Goal: Task Accomplishment & Management: Use online tool/utility

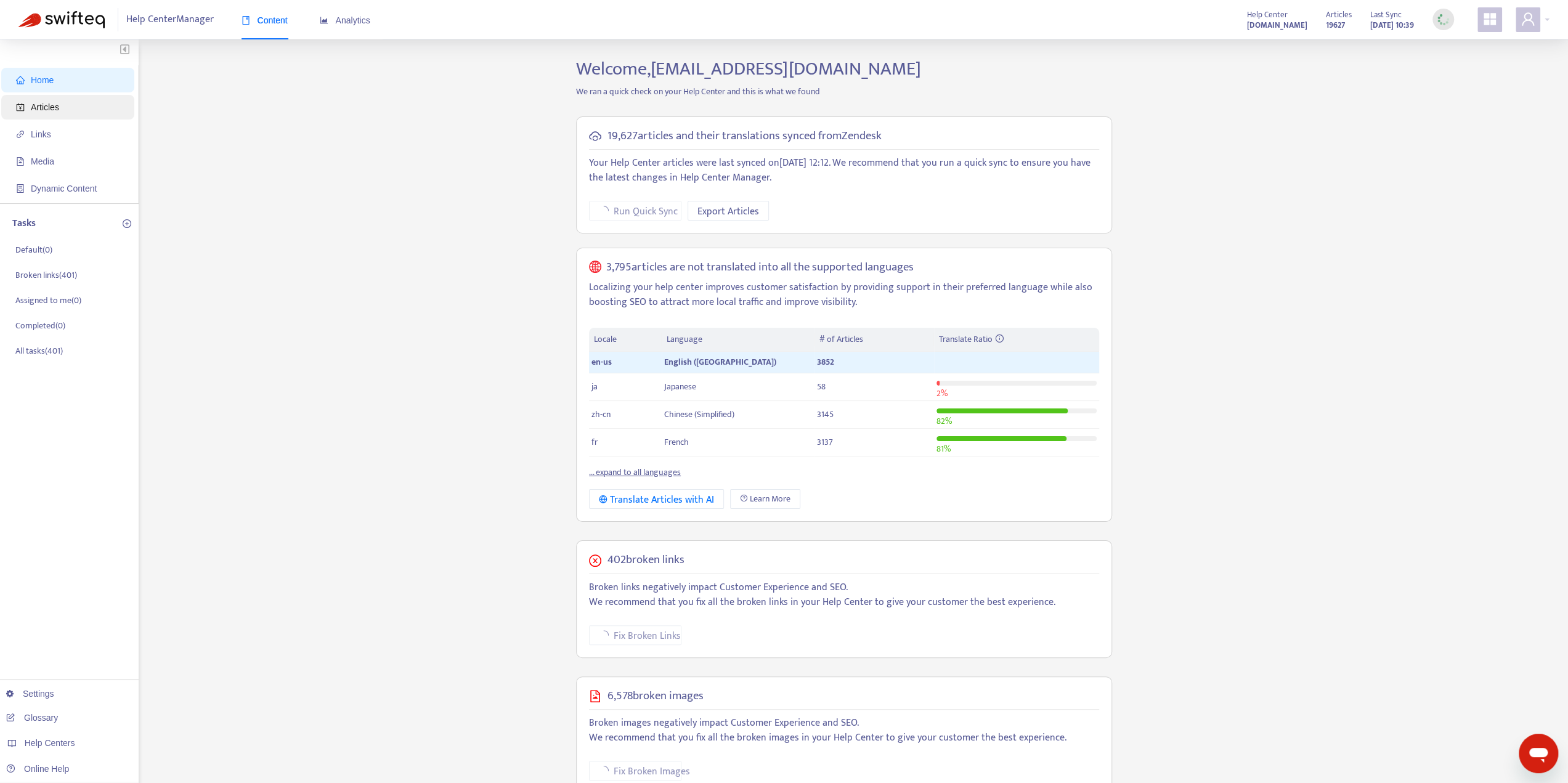
click at [51, 106] on span "Articles" at bounding box center [45, 107] width 29 height 10
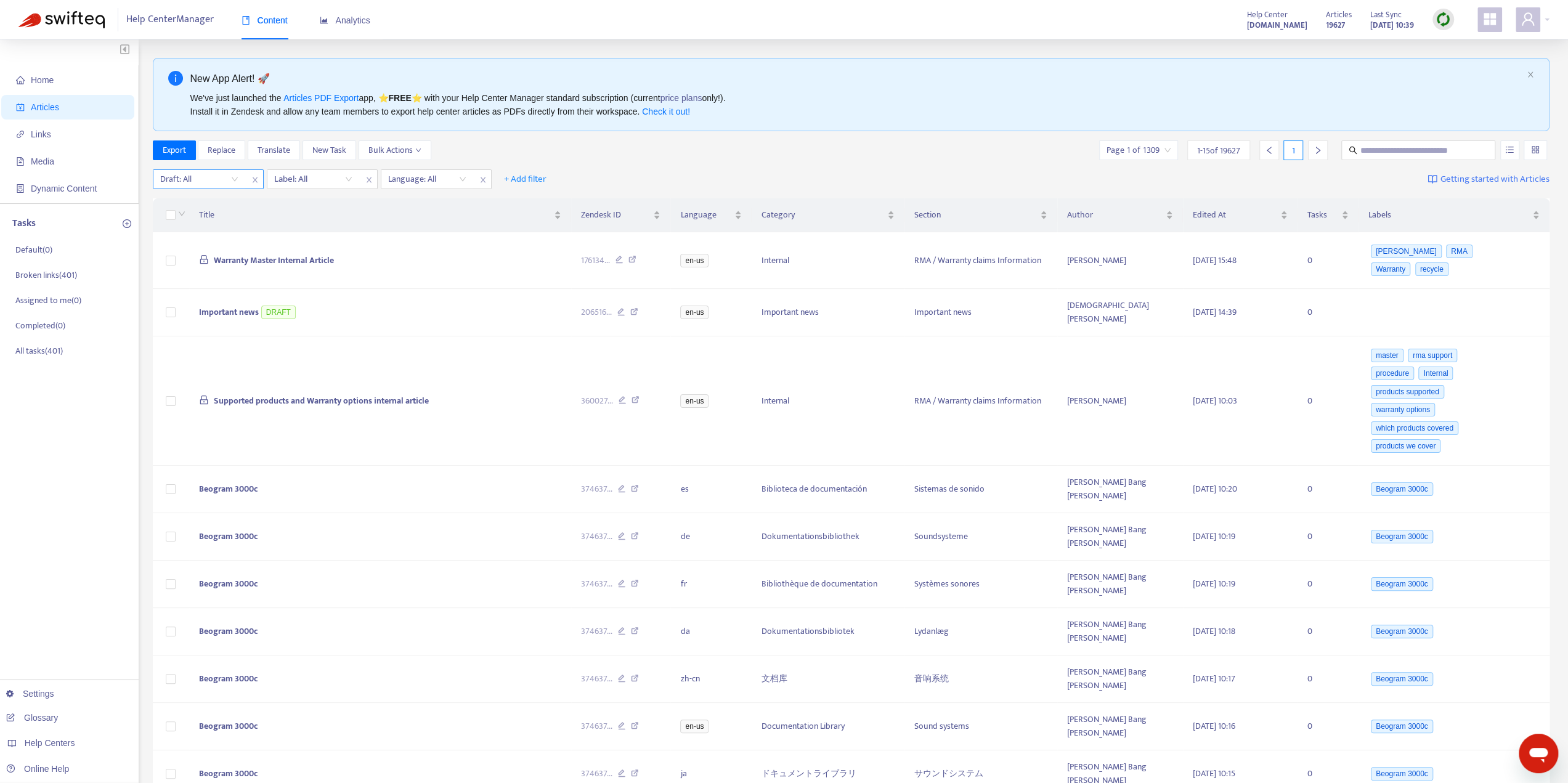
click at [249, 183] on span "close" at bounding box center [255, 180] width 16 height 15
click at [226, 183] on div at bounding box center [192, 179] width 74 height 15
click at [348, 179] on div "Language: All" at bounding box center [313, 179] width 92 height 19
click at [315, 247] on div "en-us" at bounding box center [384, 242] width 214 height 14
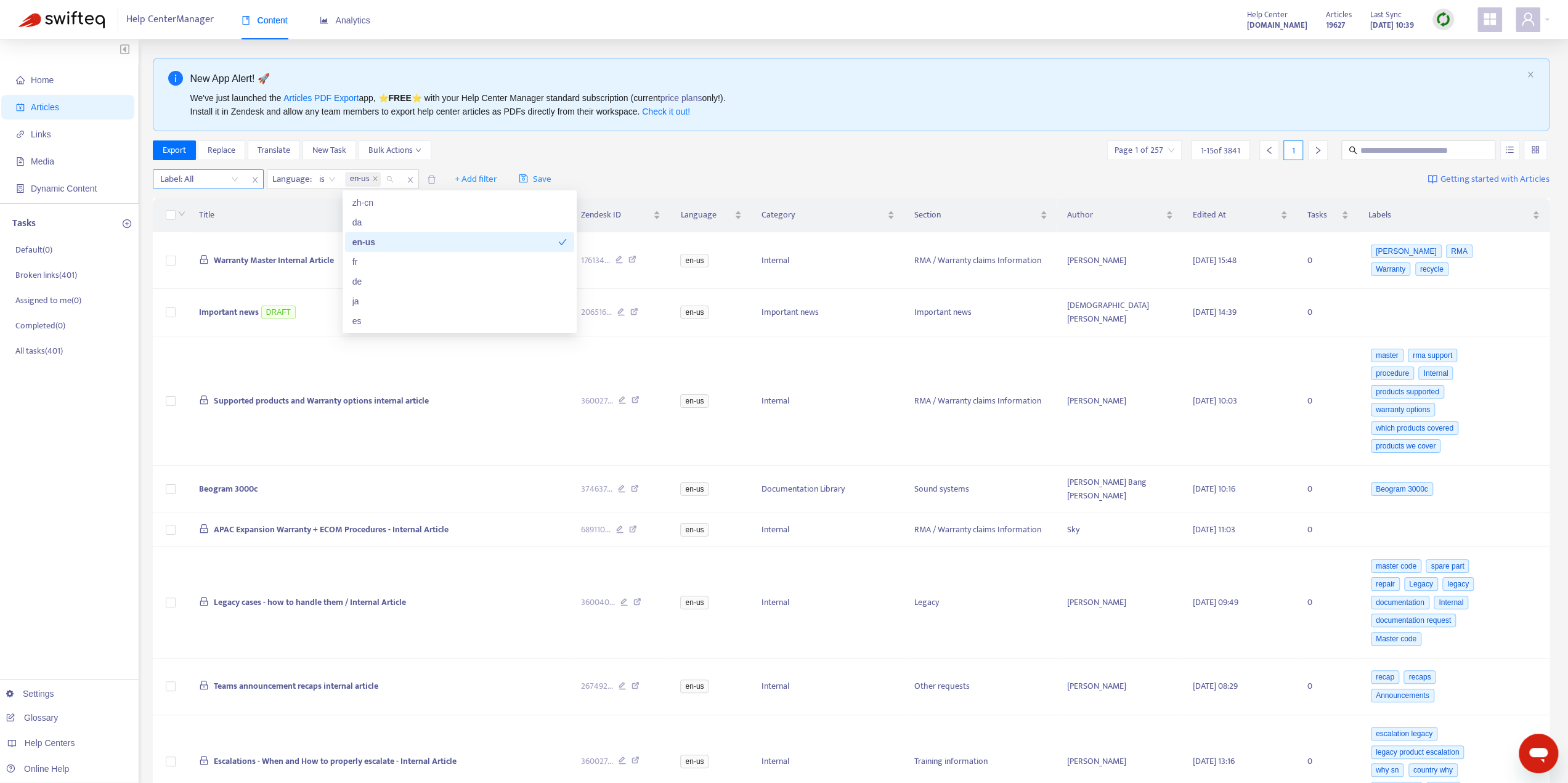
click at [222, 179] on div at bounding box center [192, 179] width 74 height 15
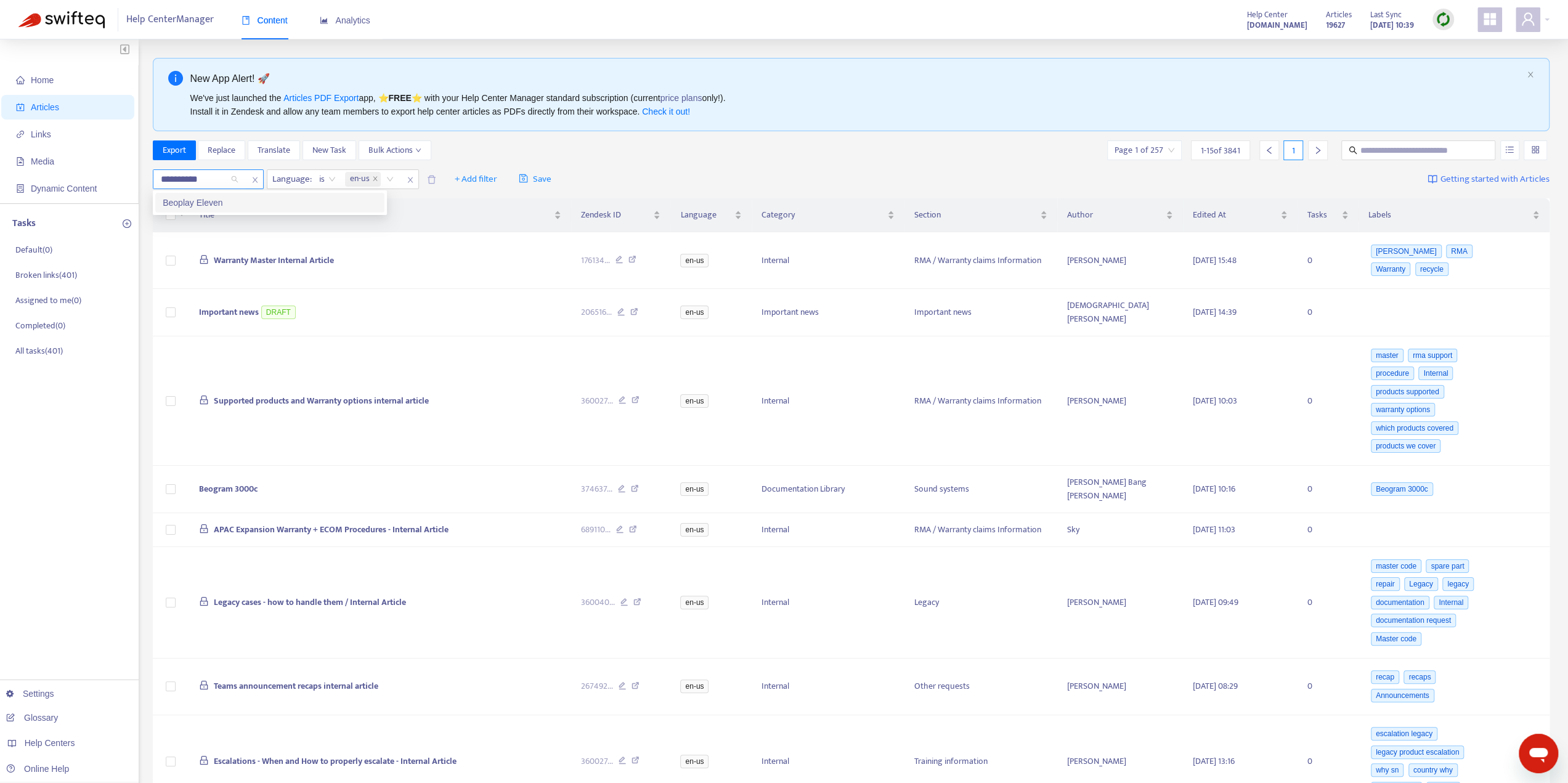
type input "**********"
click at [205, 205] on div "Beoplay Eleven" at bounding box center [270, 202] width 214 height 14
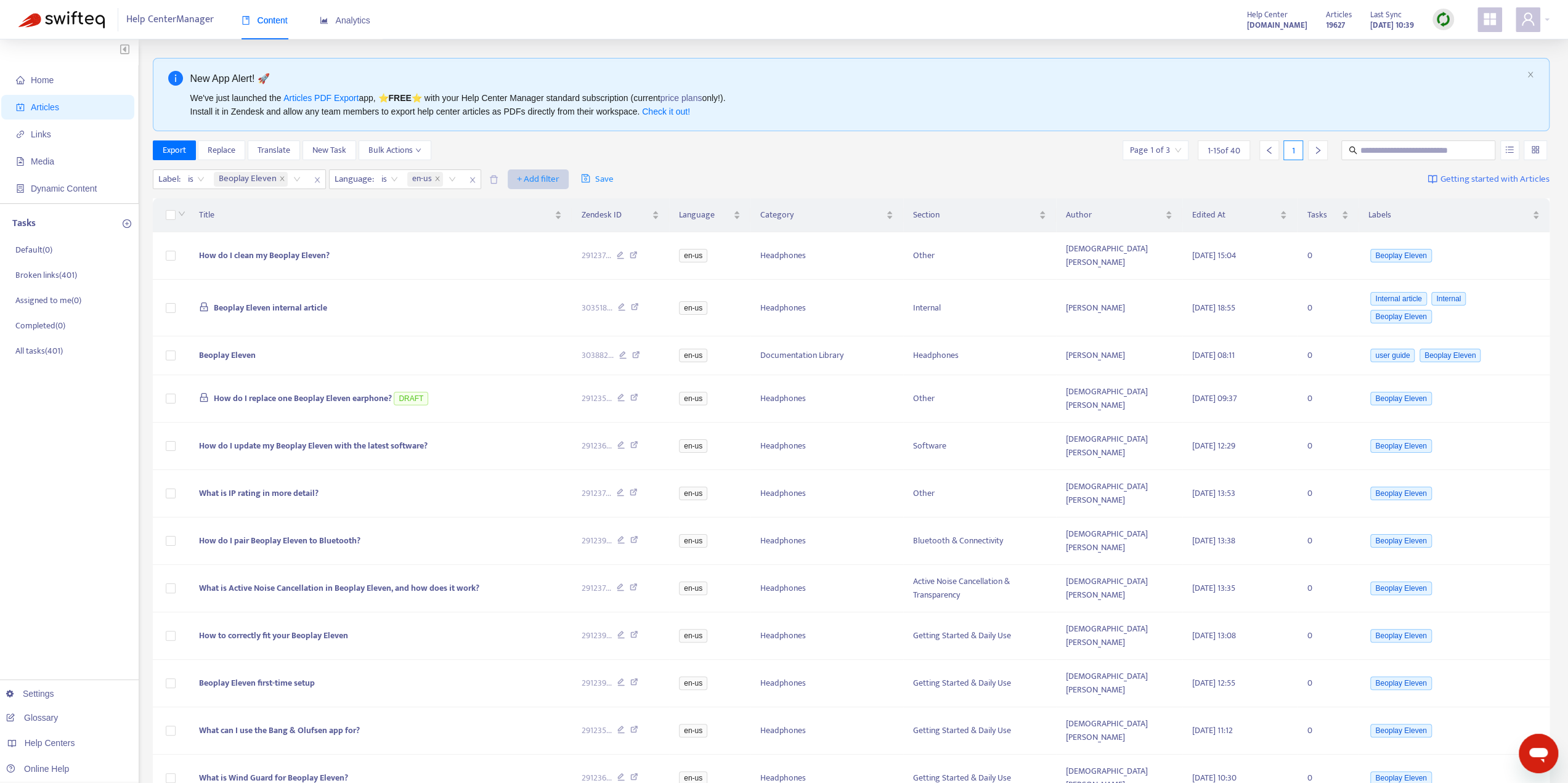
click at [550, 181] on span "+ Add filter" at bounding box center [538, 179] width 43 height 15
click at [552, 280] on span "Private" at bounding box center [556, 282] width 77 height 14
click at [565, 182] on input "search" at bounding box center [531, 179] width 79 height 19
click at [556, 245] on div "No" at bounding box center [601, 242] width 214 height 14
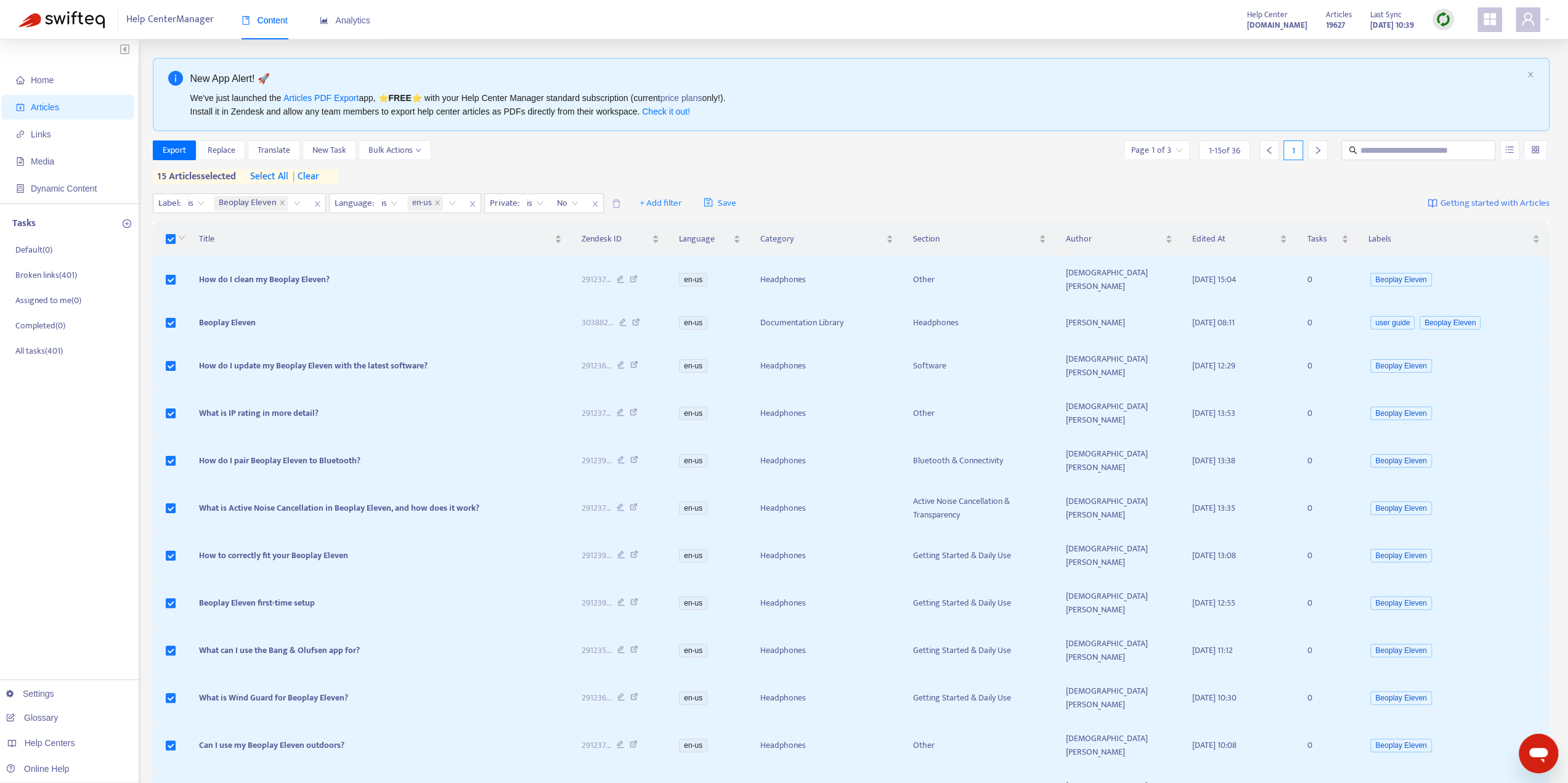
click at [277, 173] on span "select all" at bounding box center [269, 177] width 38 height 15
click at [161, 152] on button "Export" at bounding box center [174, 151] width 43 height 20
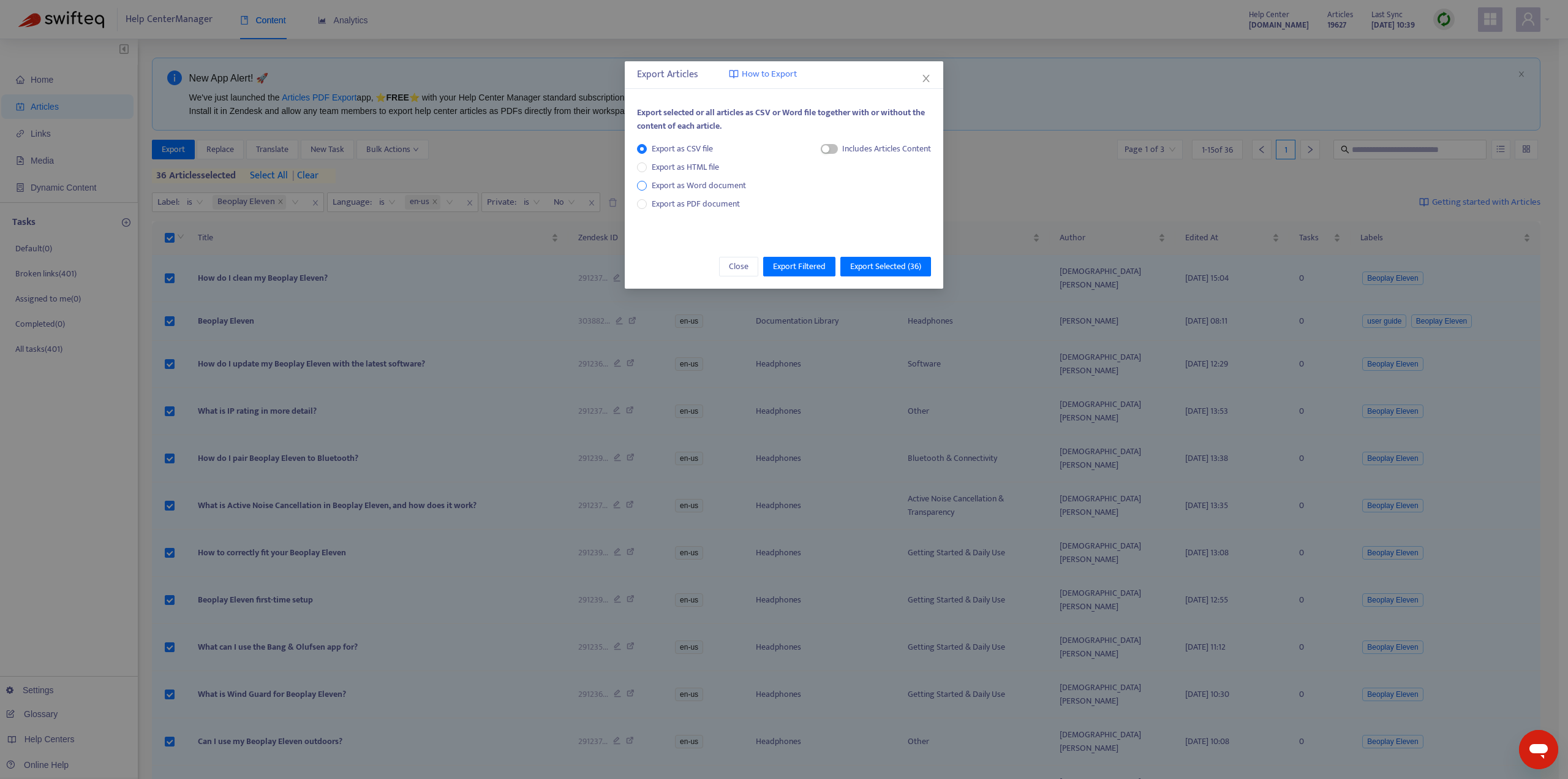
click at [663, 186] on span "Export as Word document" at bounding box center [699, 186] width 104 height 14
click at [843, 217] on span "Plain Text Content" at bounding box center [867, 212] width 73 height 14
click at [841, 190] on span "Formatted Text Content" at bounding box center [878, 194] width 86 height 14
click at [867, 267] on span "Export Selected ( 36 )" at bounding box center [885, 266] width 71 height 14
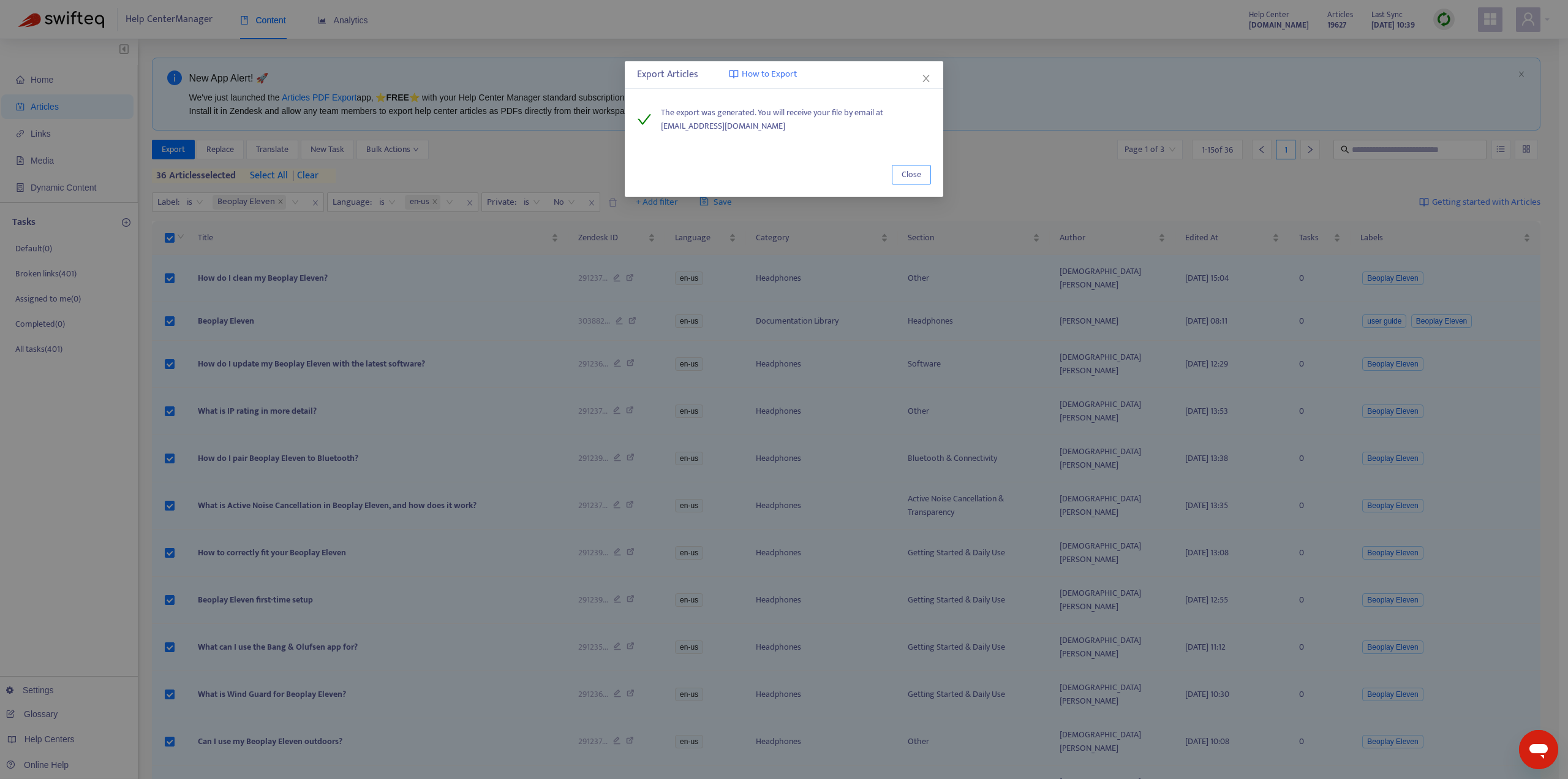
click at [915, 172] on span "Close" at bounding box center [911, 174] width 20 height 14
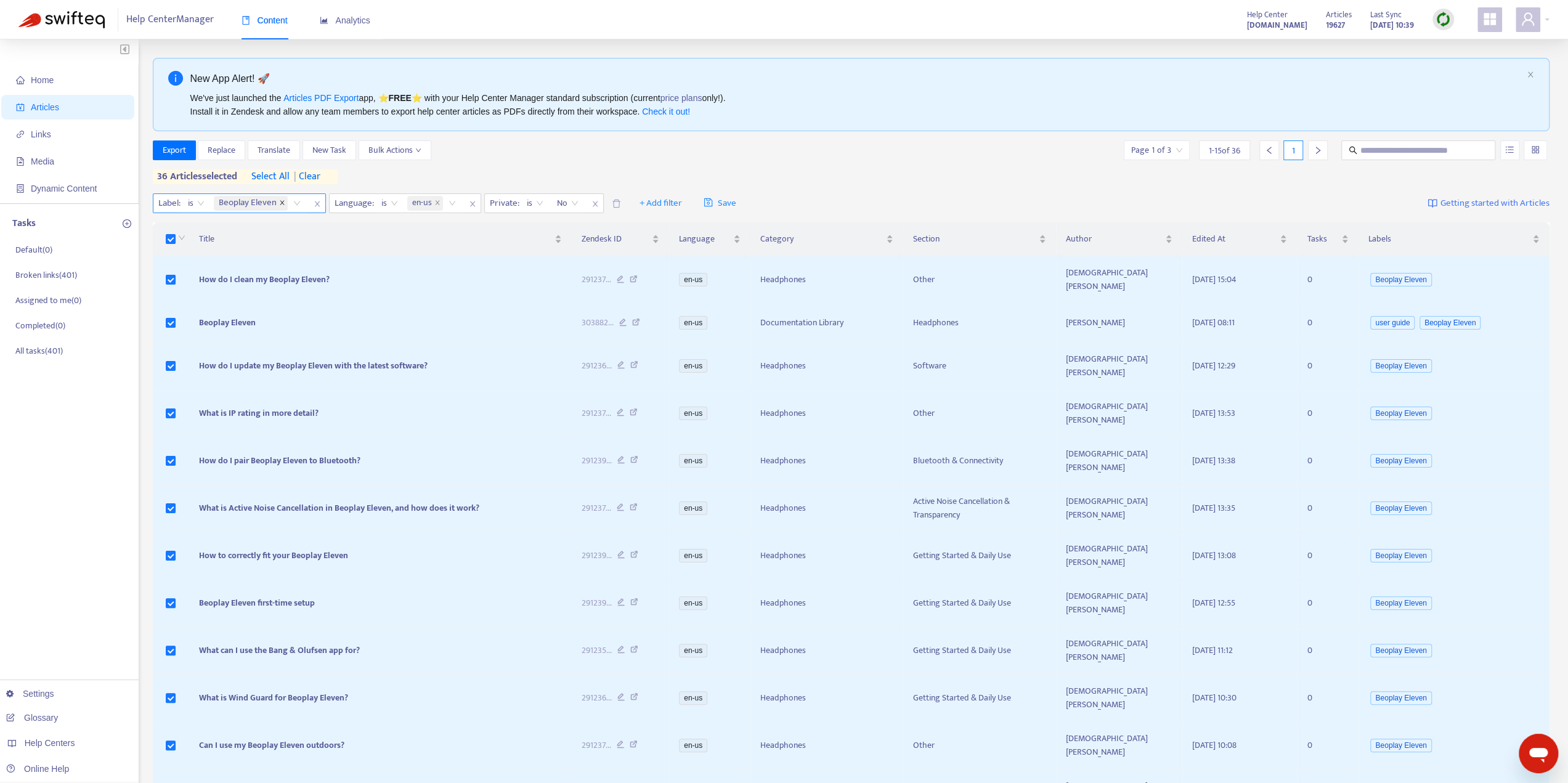
click at [281, 198] on span at bounding box center [282, 203] width 7 height 15
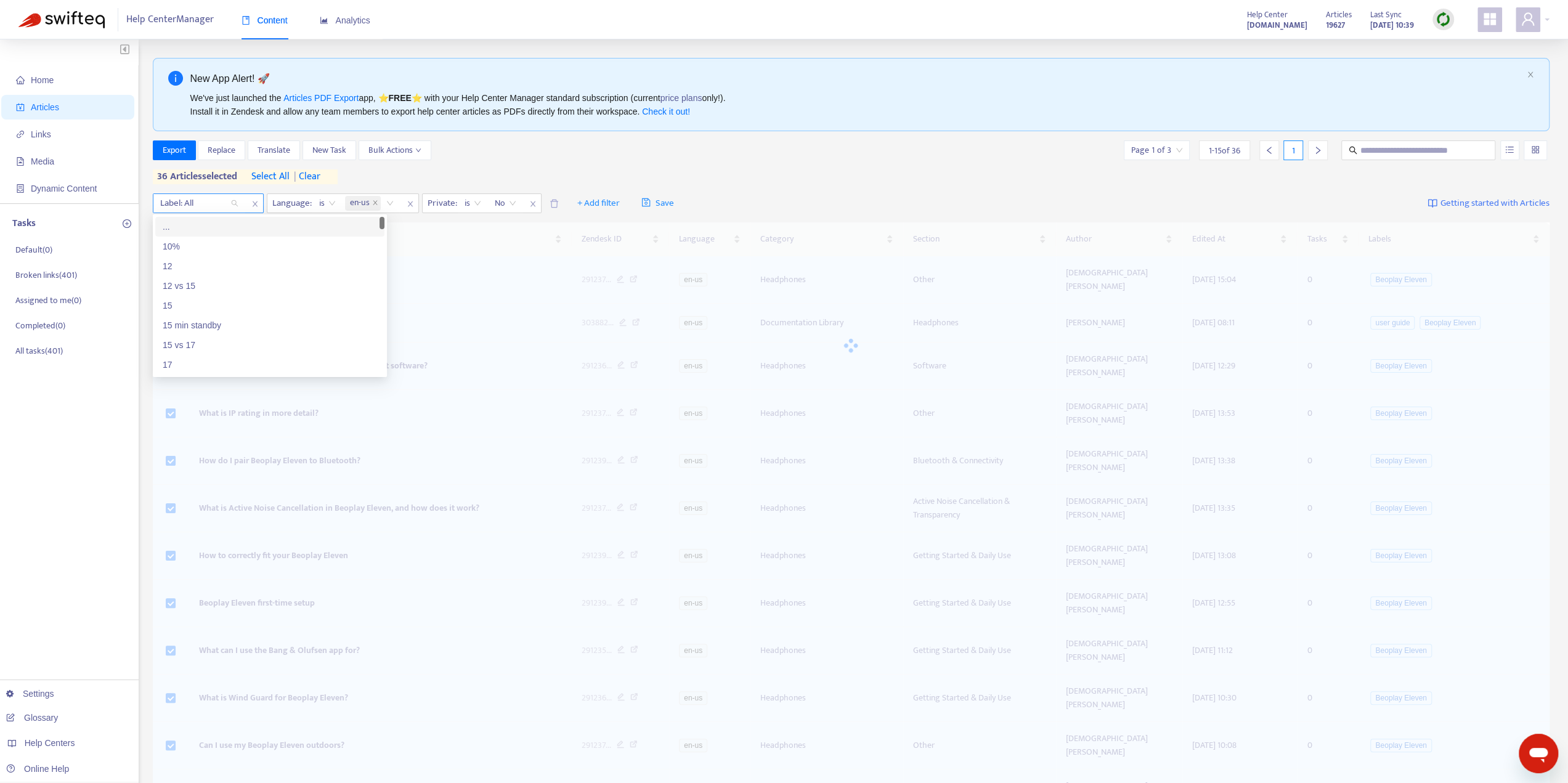
click at [214, 199] on div at bounding box center [192, 203] width 74 height 15
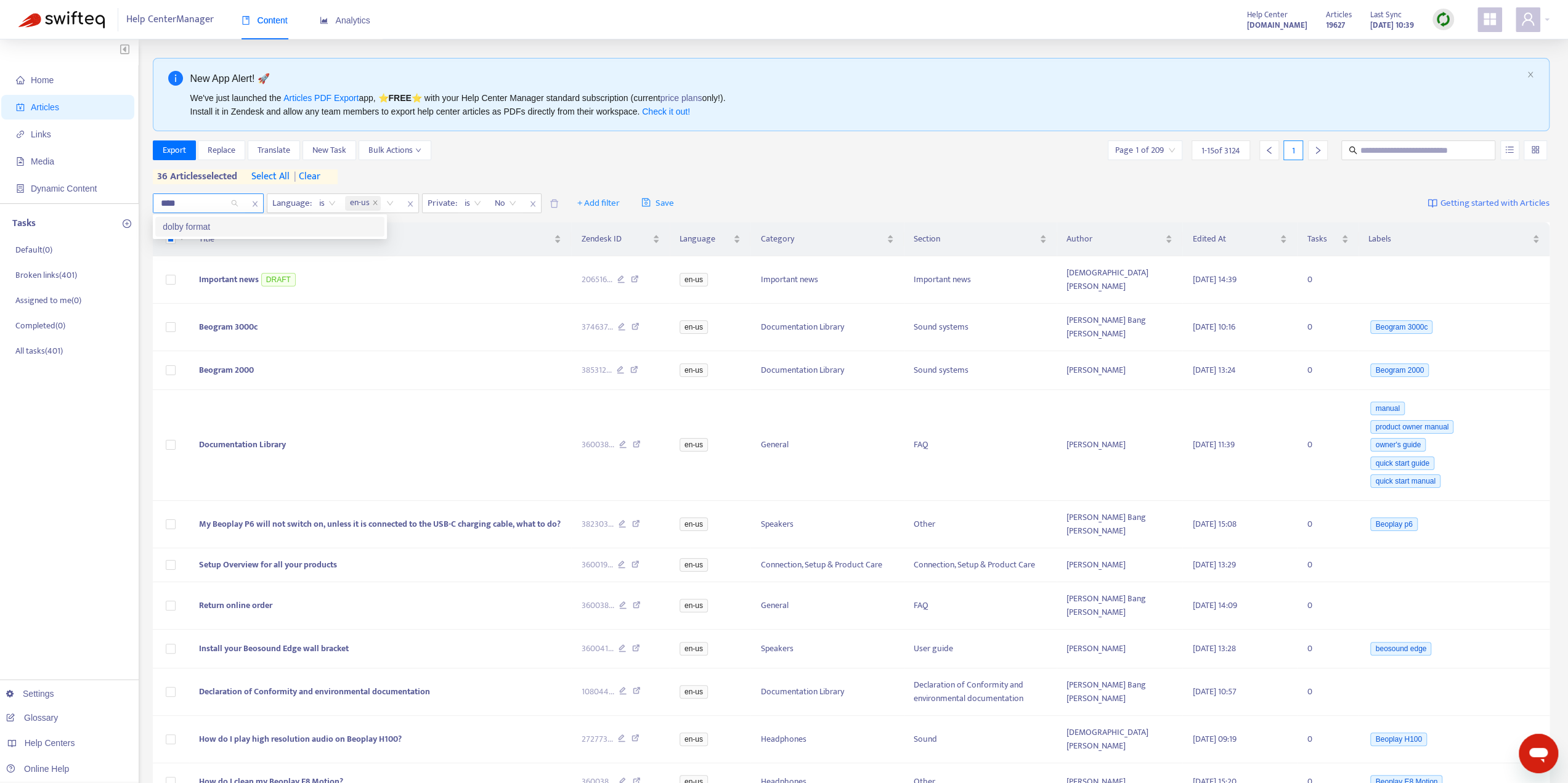
type input "*****"
type input "****"
click at [233, 225] on div "Beoplay H100" at bounding box center [270, 227] width 214 height 14
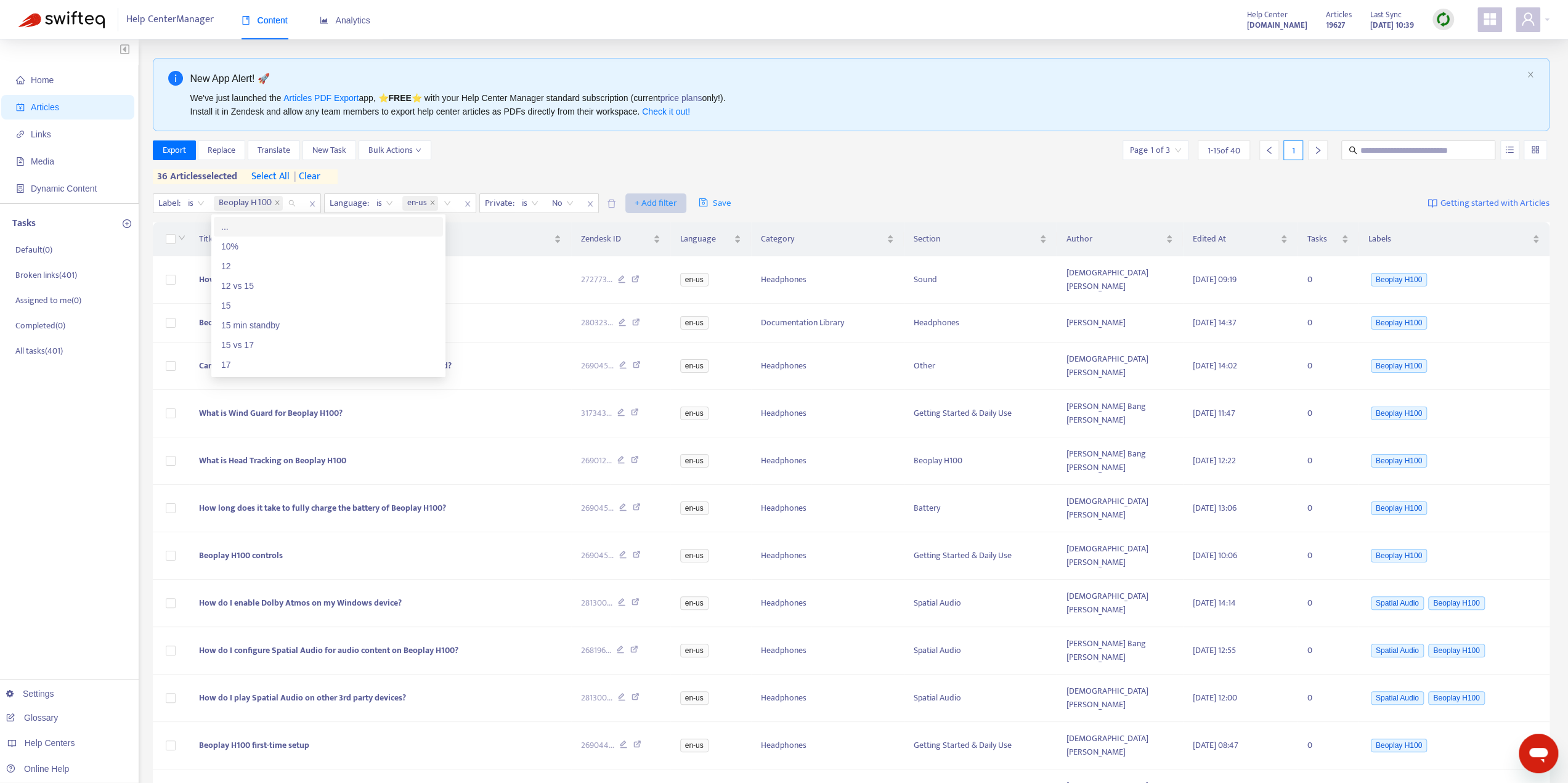
click at [645, 200] on span "+ Add filter" at bounding box center [656, 203] width 43 height 15
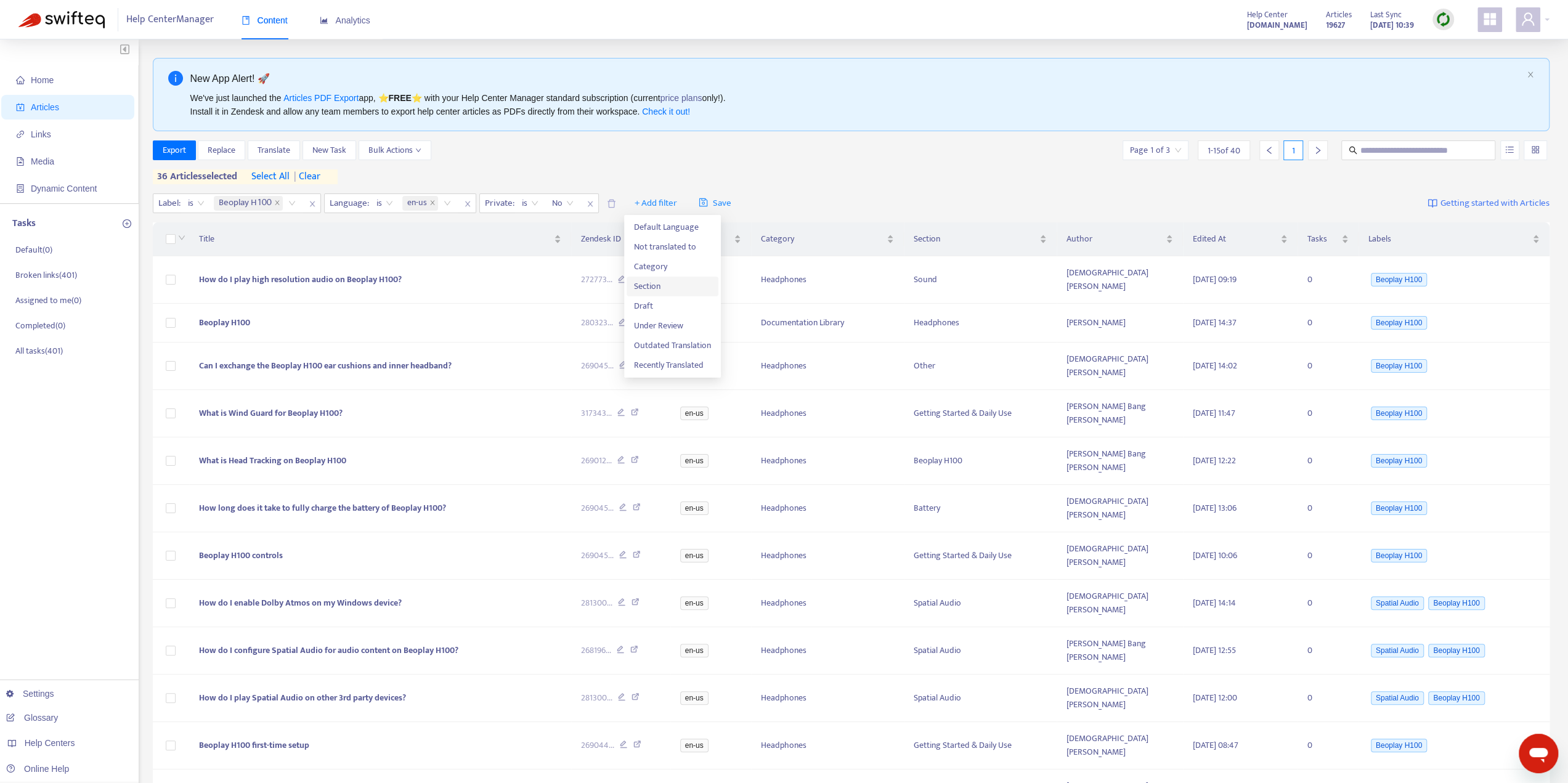
click at [652, 288] on span "Section" at bounding box center [673, 286] width 77 height 14
click at [678, 208] on div at bounding box center [642, 203] width 74 height 15
click at [705, 205] on icon "close" at bounding box center [704, 204] width 7 height 7
click at [663, 200] on span "+ Add filter" at bounding box center [656, 203] width 43 height 15
click at [652, 267] on span "Category" at bounding box center [673, 267] width 77 height 14
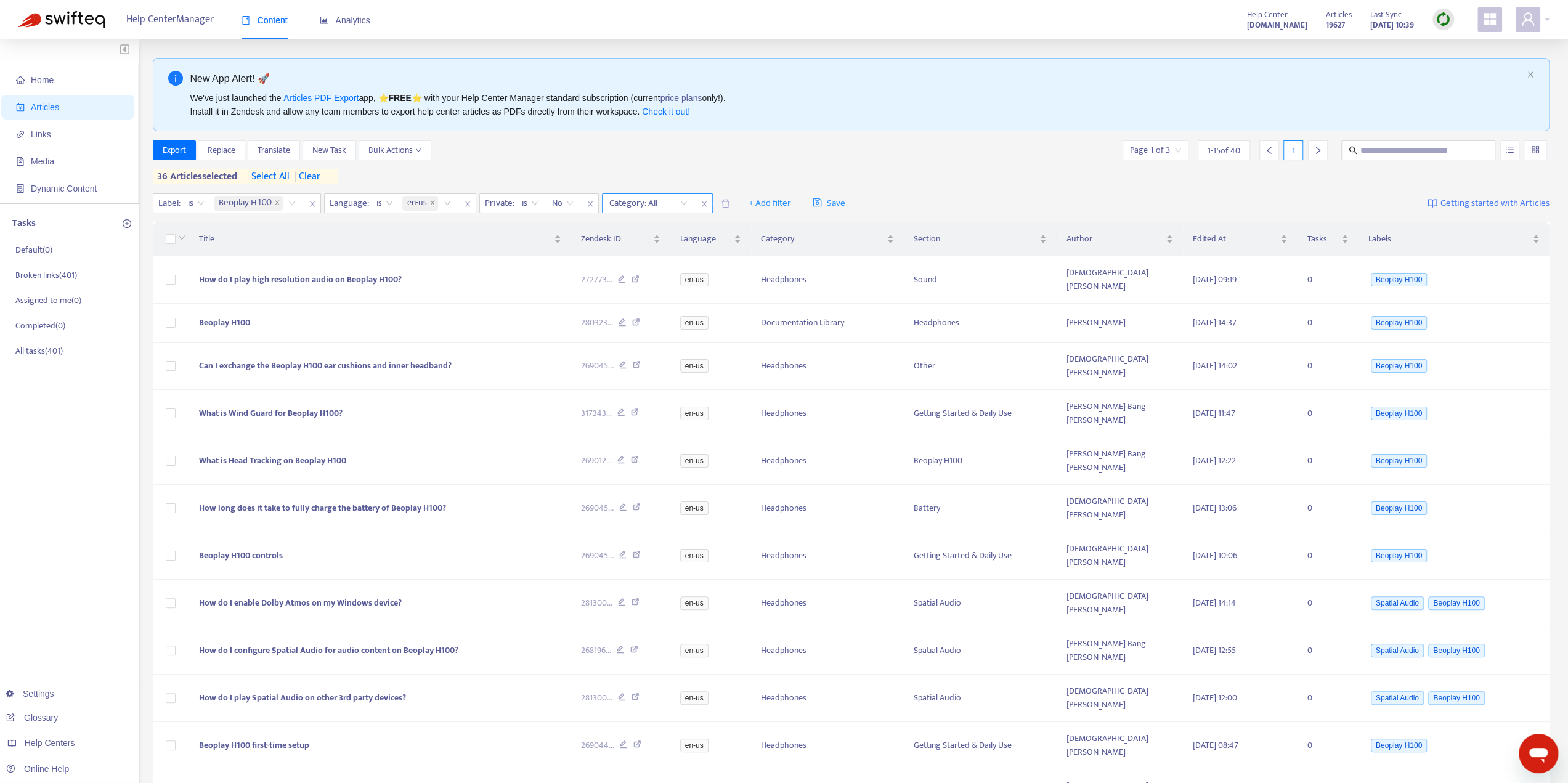
click at [683, 204] on div "Category: All" at bounding box center [648, 203] width 92 height 19
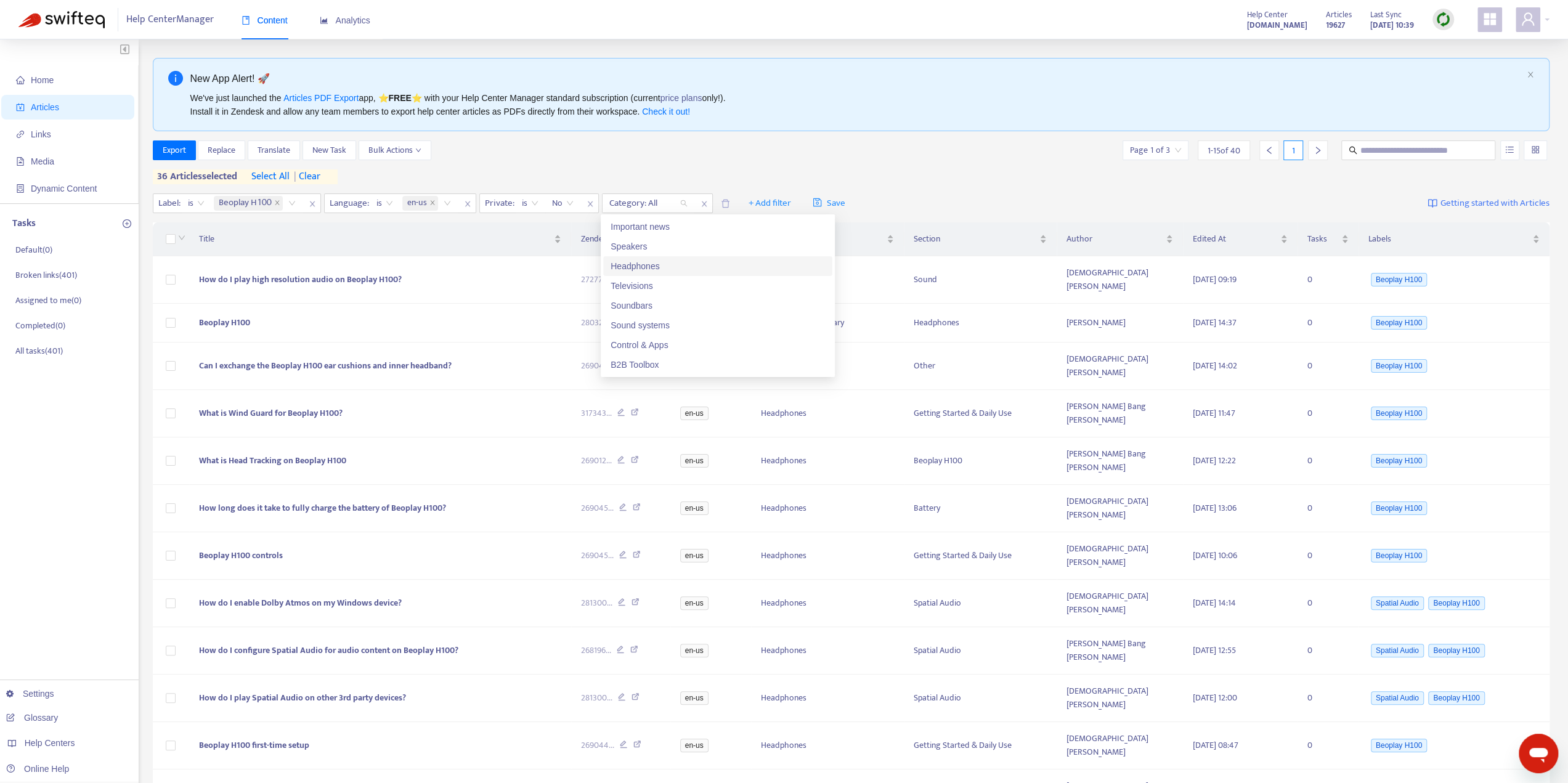
click at [658, 262] on div "Headphones" at bounding box center [718, 266] width 214 height 14
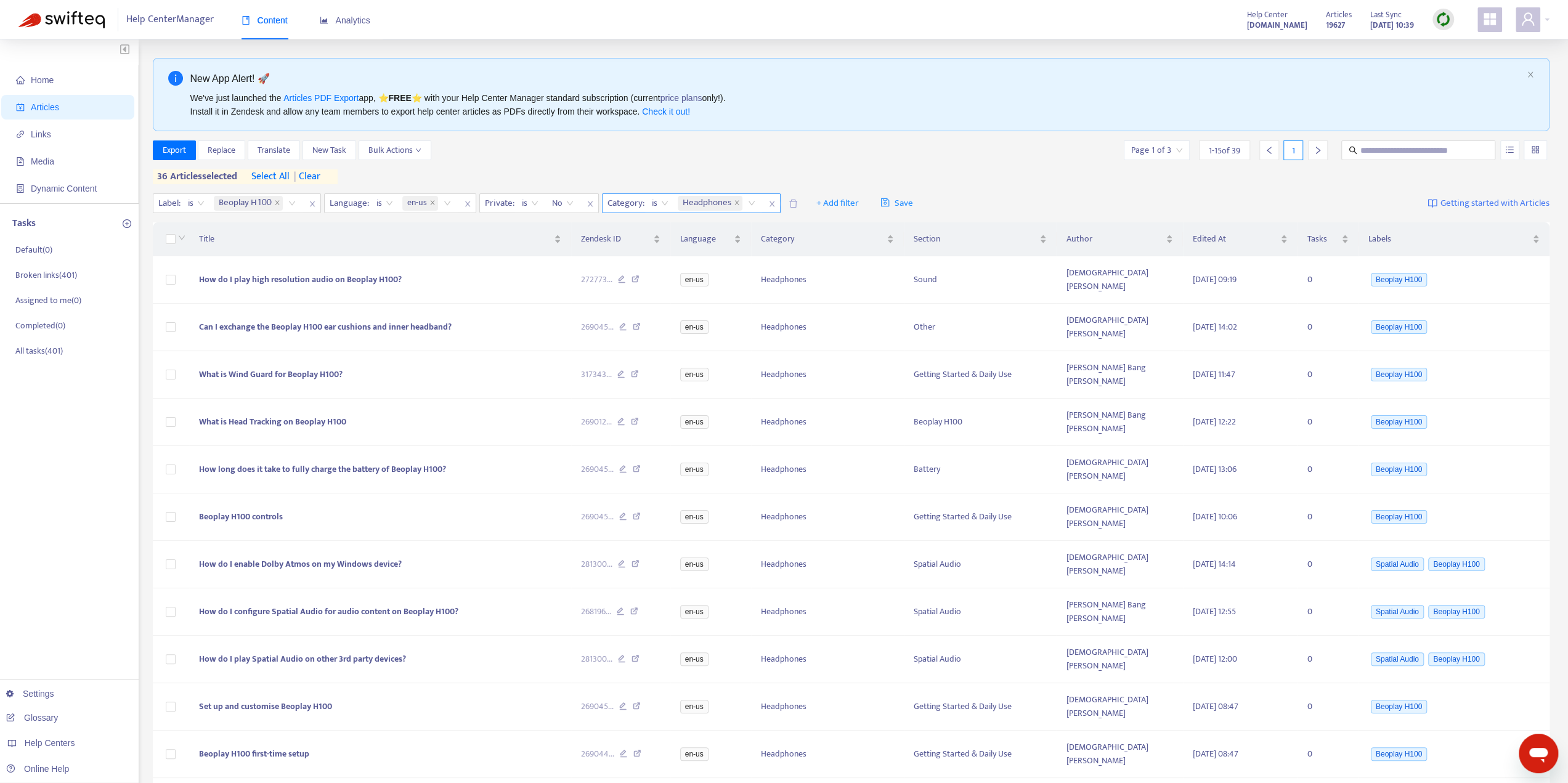
click at [770, 202] on icon "close" at bounding box center [772, 204] width 7 height 7
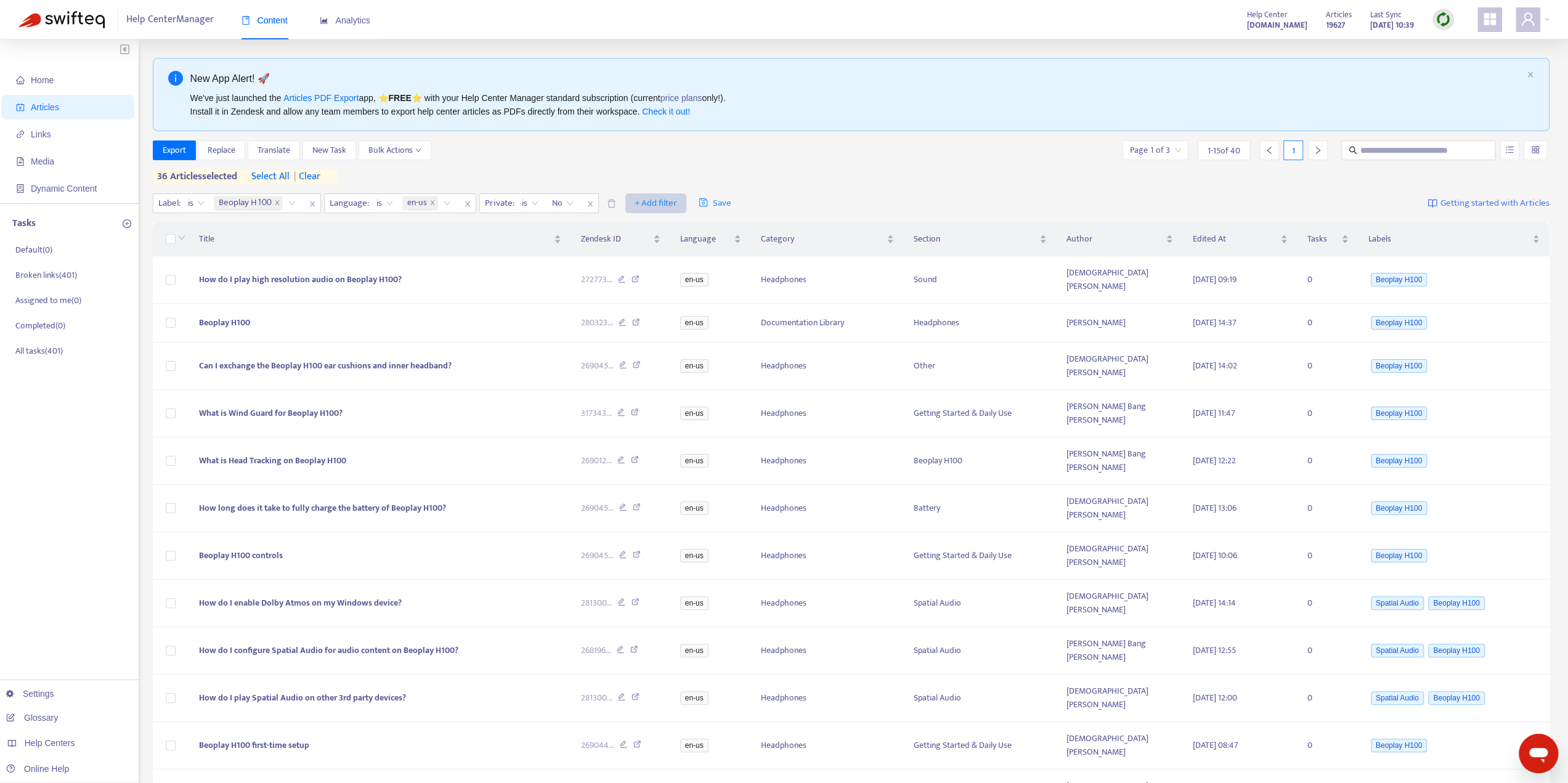
click at [656, 196] on span "+ Add filter" at bounding box center [656, 203] width 43 height 15
click at [651, 283] on span "Section" at bounding box center [673, 286] width 77 height 14
click at [672, 205] on div at bounding box center [642, 203] width 74 height 15
type input "**"
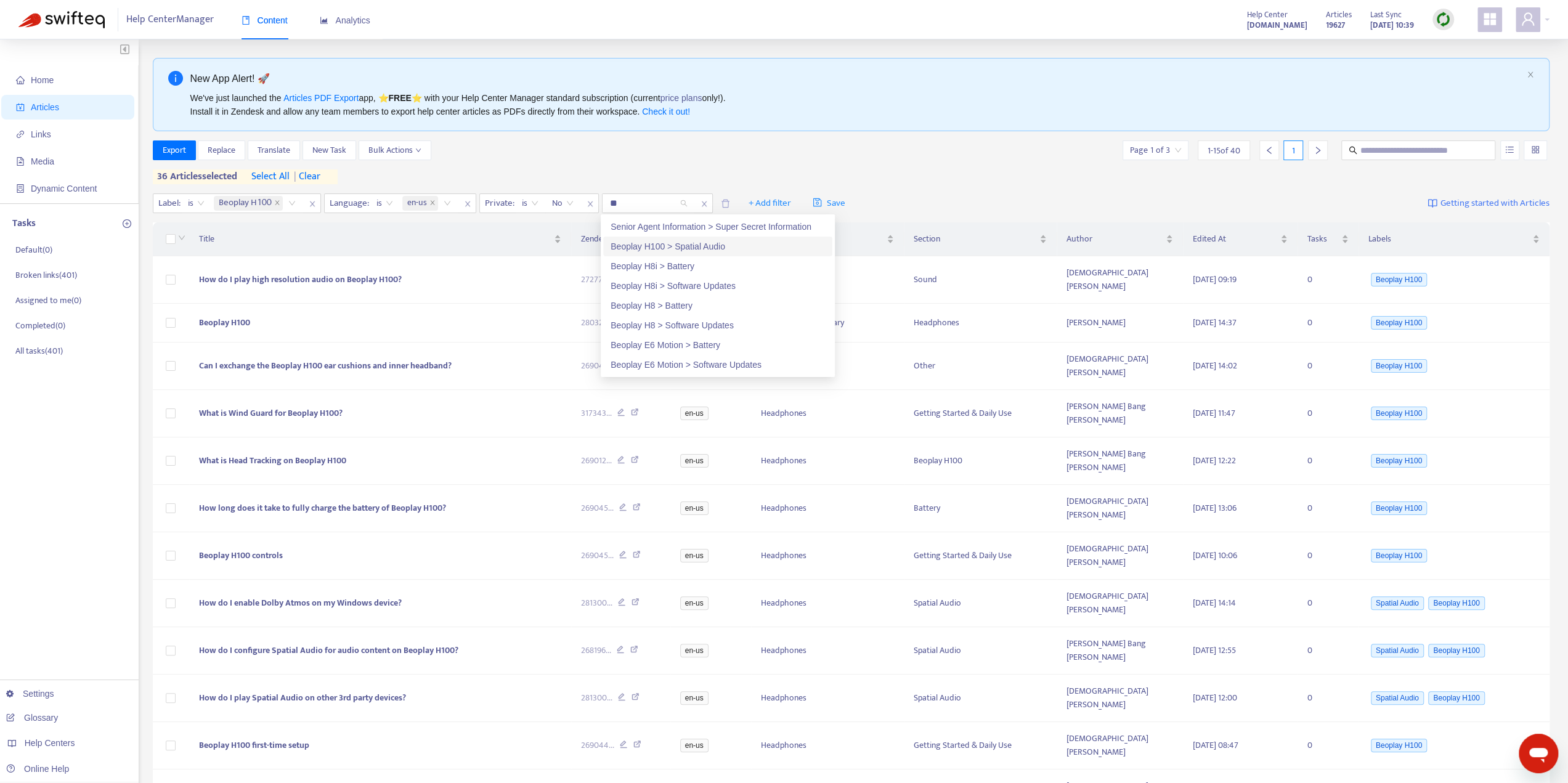
click at [717, 245] on div "Beoplay H100 > Spatial Audio" at bounding box center [718, 246] width 214 height 14
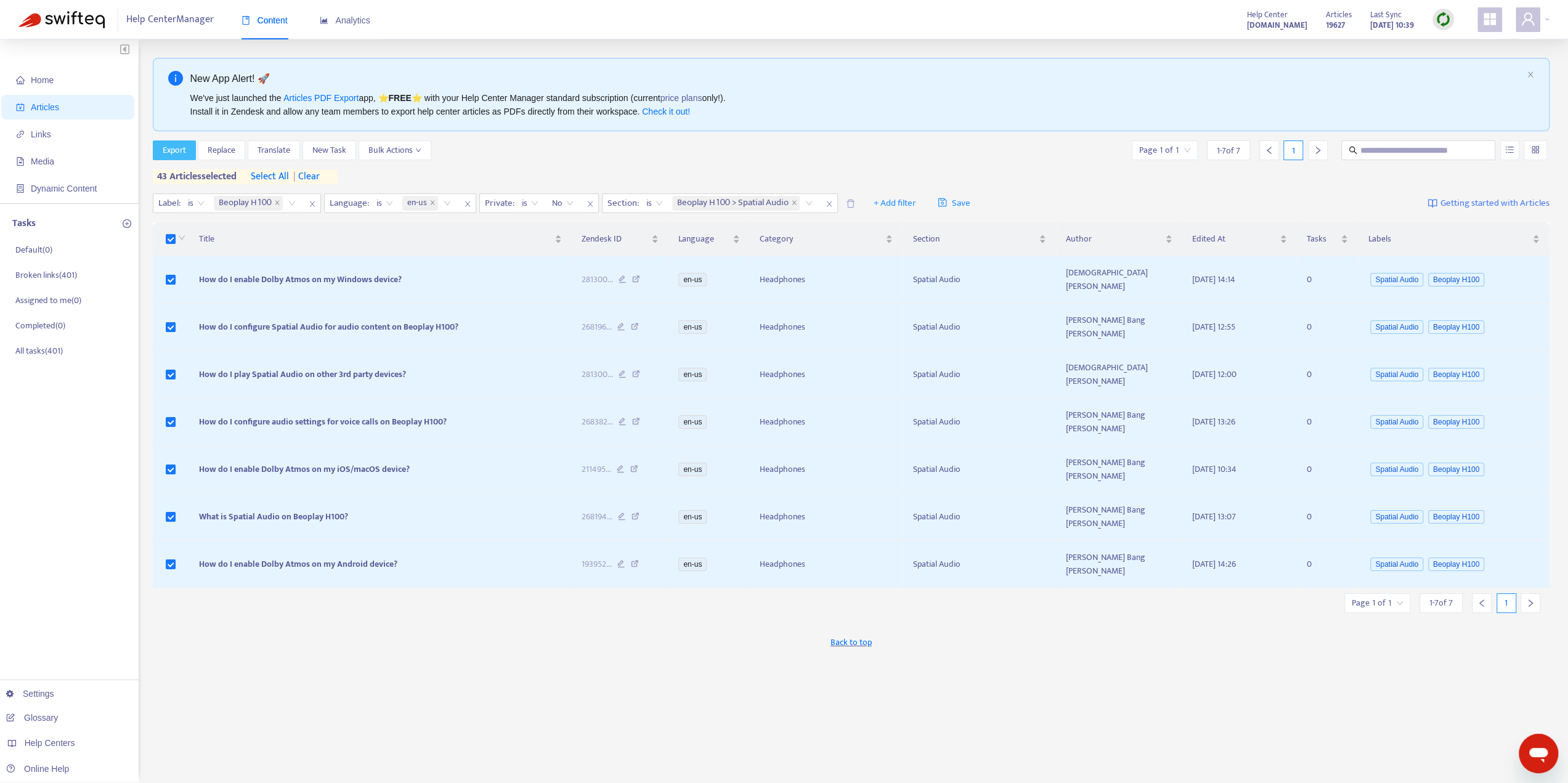
click at [178, 146] on span "Export" at bounding box center [174, 150] width 24 height 14
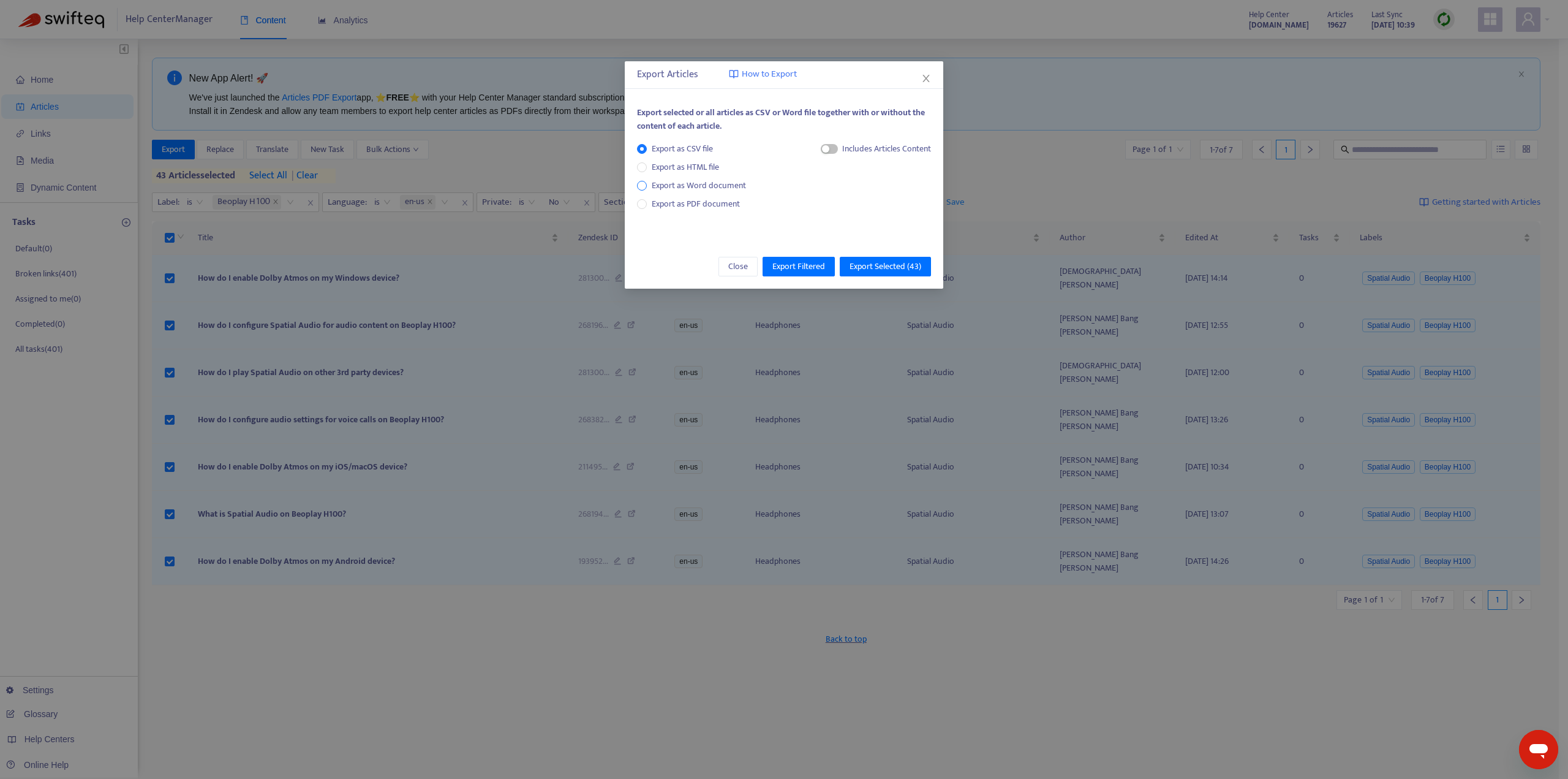
click at [666, 185] on span "Export as Word document" at bounding box center [699, 186] width 104 height 14
click at [799, 265] on span "Export Filtered" at bounding box center [798, 266] width 53 height 14
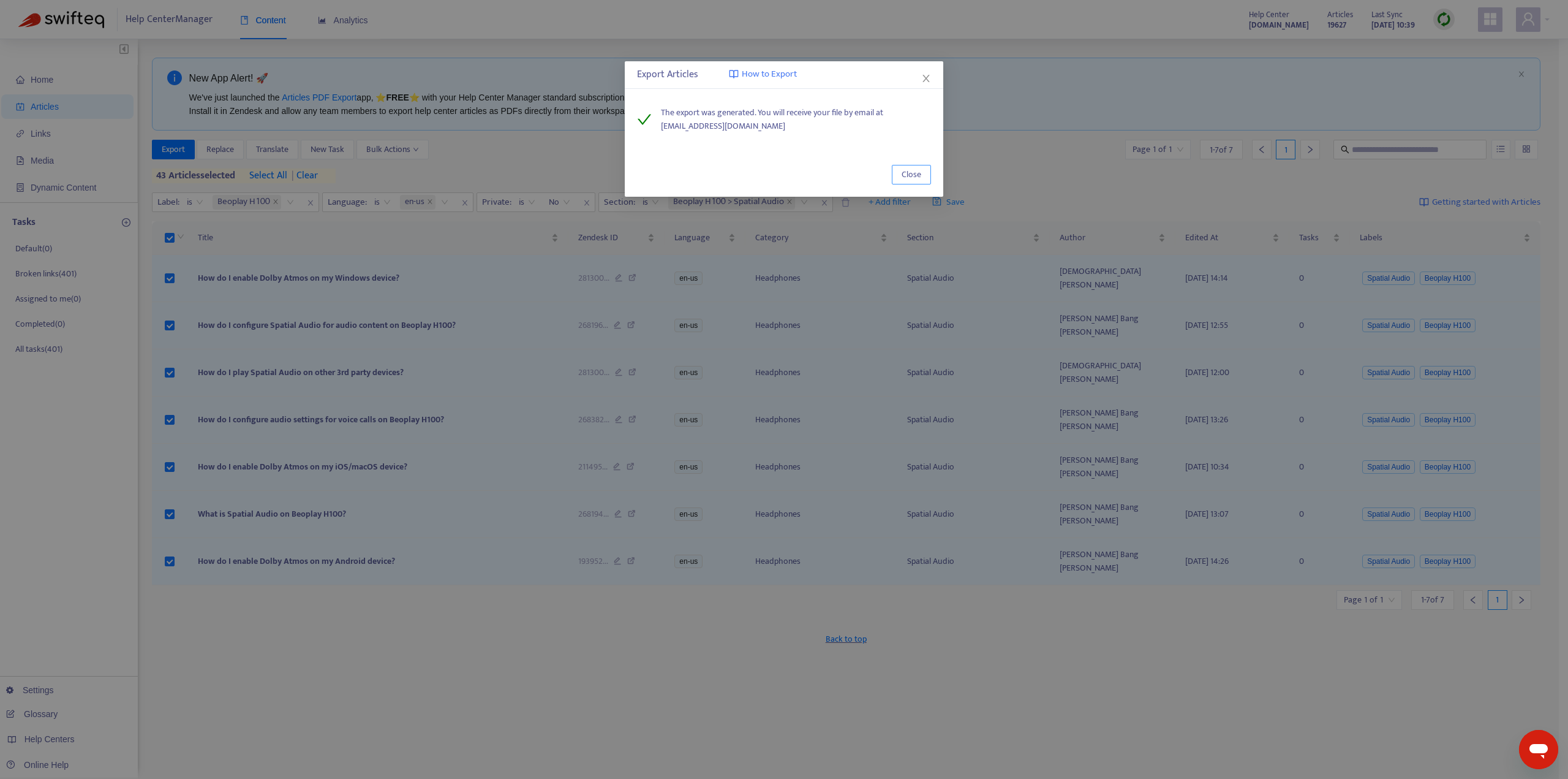
click at [909, 180] on span "Close" at bounding box center [911, 174] width 20 height 14
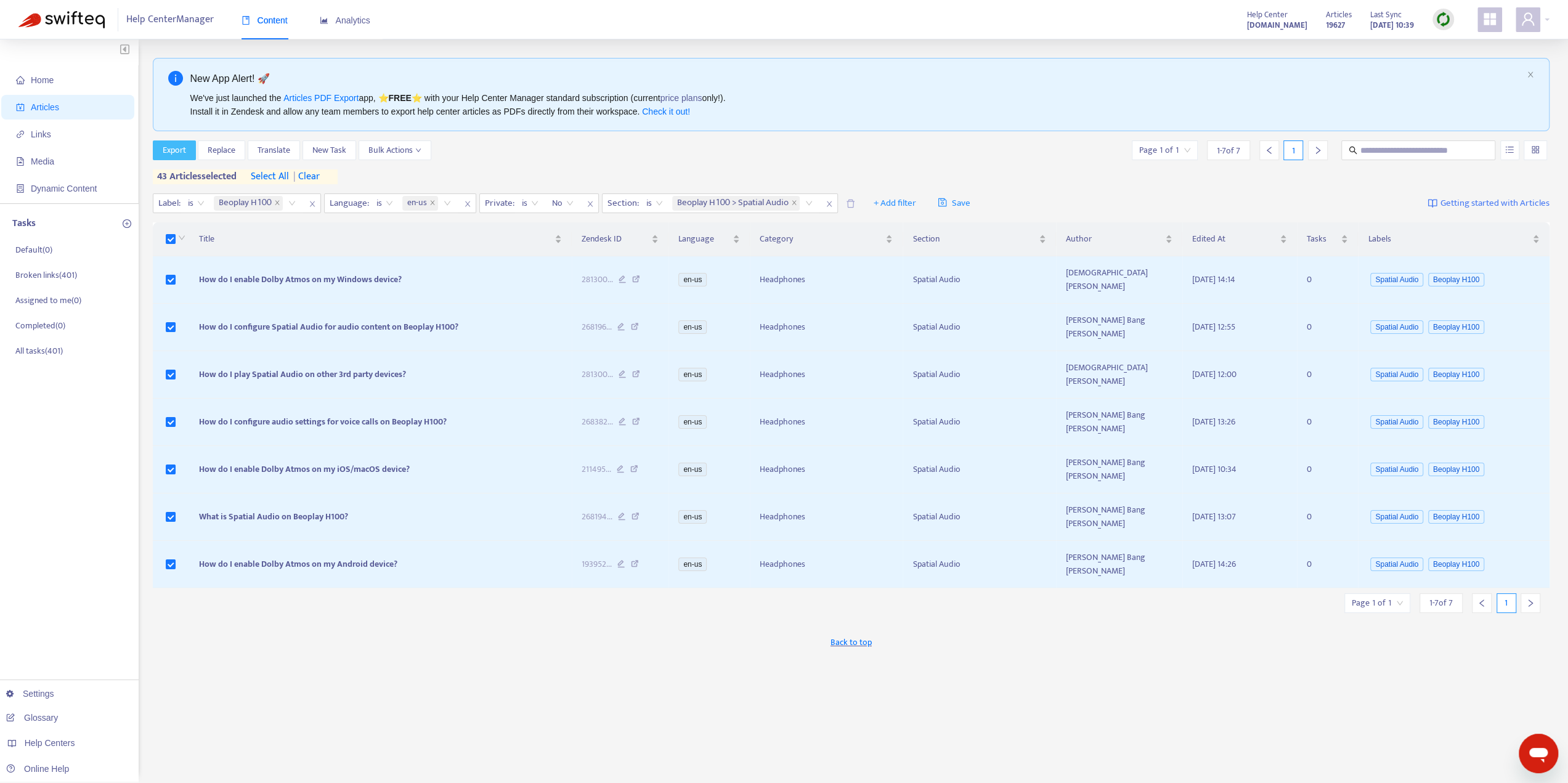
click at [176, 147] on span "Export" at bounding box center [174, 150] width 24 height 14
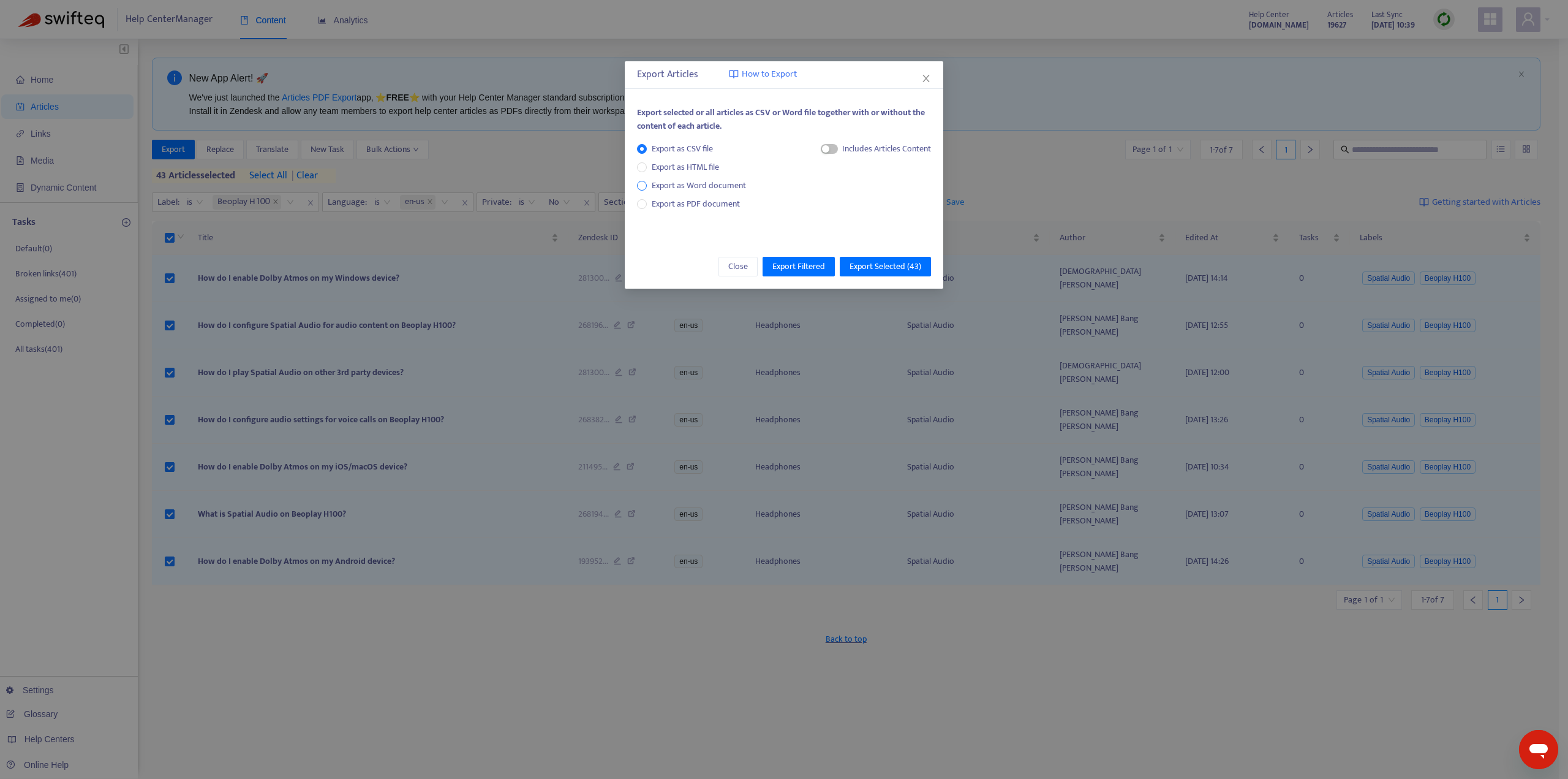
click at [679, 184] on span "Export as Word document" at bounding box center [699, 186] width 104 height 14
click at [810, 265] on span "Export Filtered" at bounding box center [798, 266] width 53 height 14
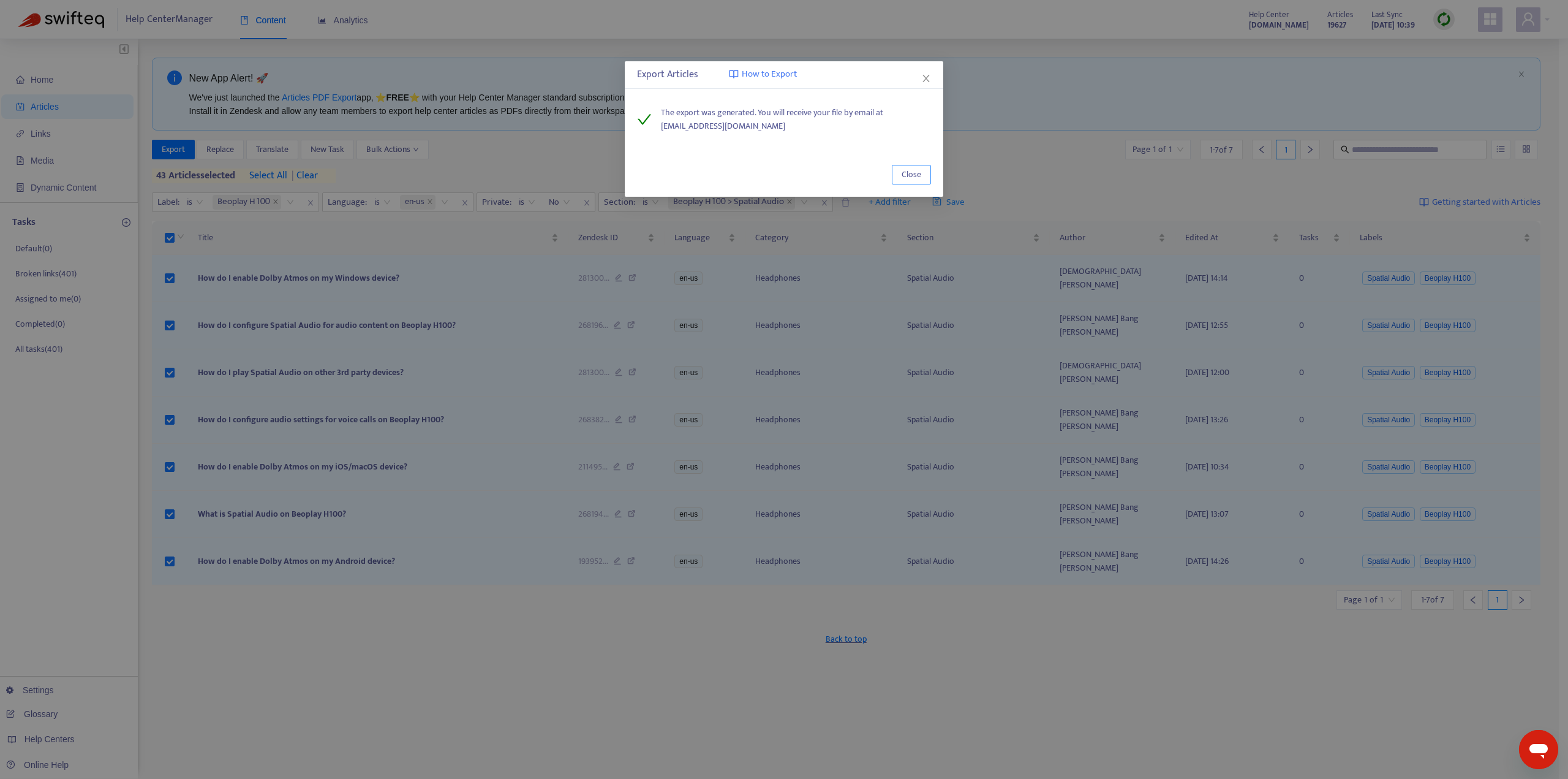
click at [906, 173] on span "Close" at bounding box center [911, 174] width 20 height 14
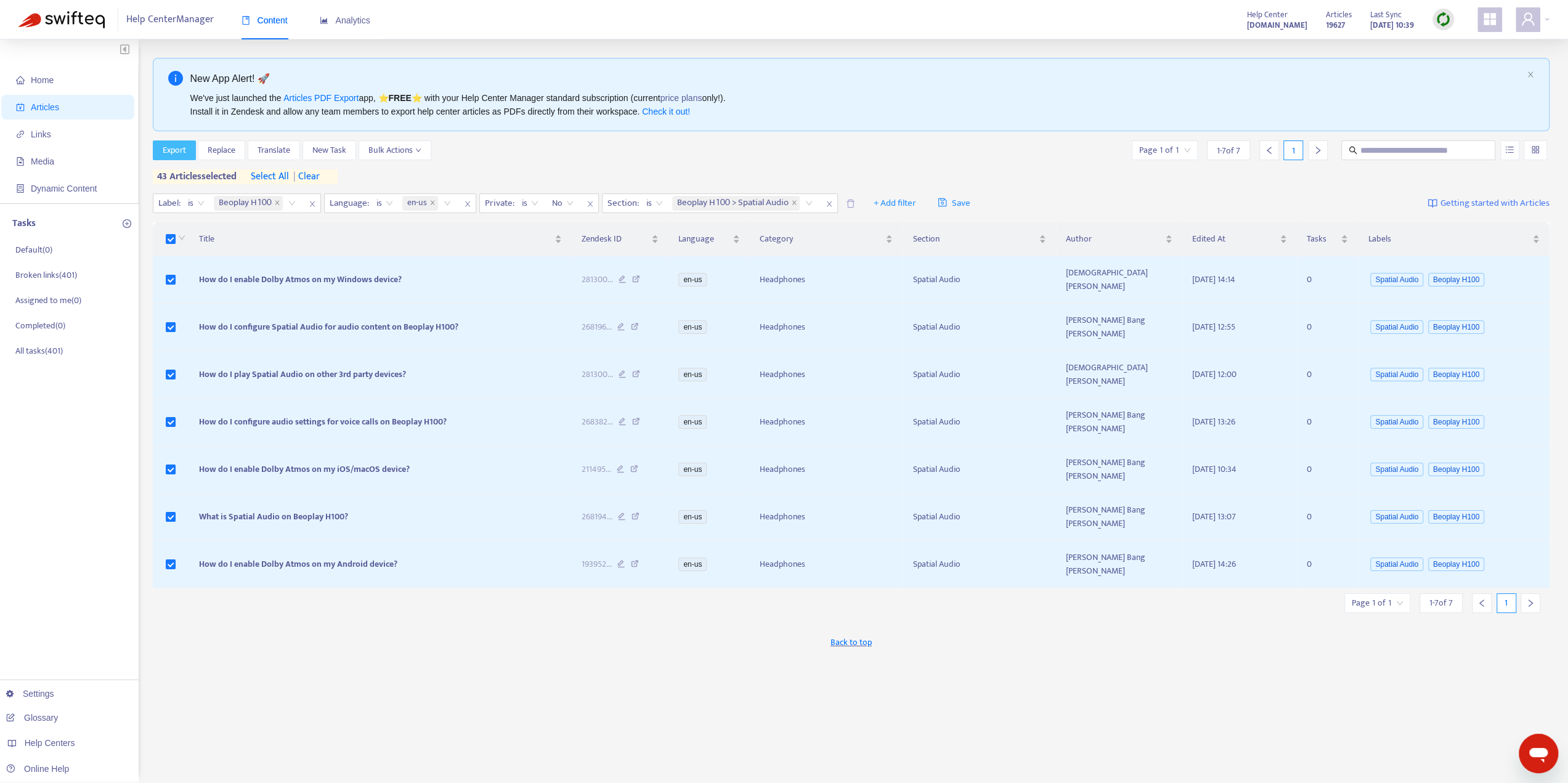
click at [176, 148] on span "Export" at bounding box center [174, 150] width 24 height 14
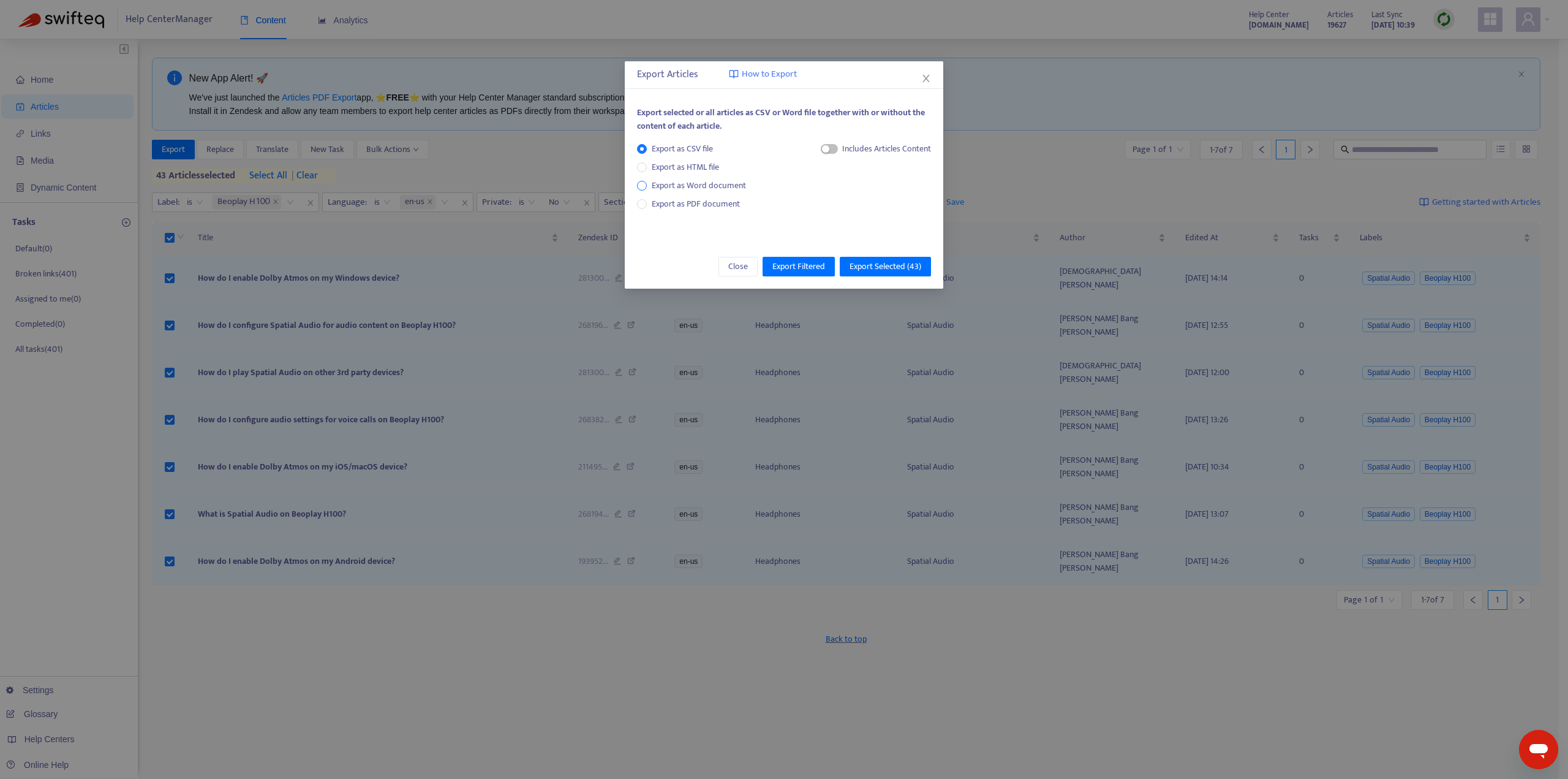
click at [705, 182] on span "Export as Word document" at bounding box center [699, 186] width 104 height 14
drag, startPoint x: 795, startPoint y: 267, endPoint x: 802, endPoint y: 258, distance: 11.4
click at [802, 258] on button "Export Filtered" at bounding box center [798, 266] width 72 height 20
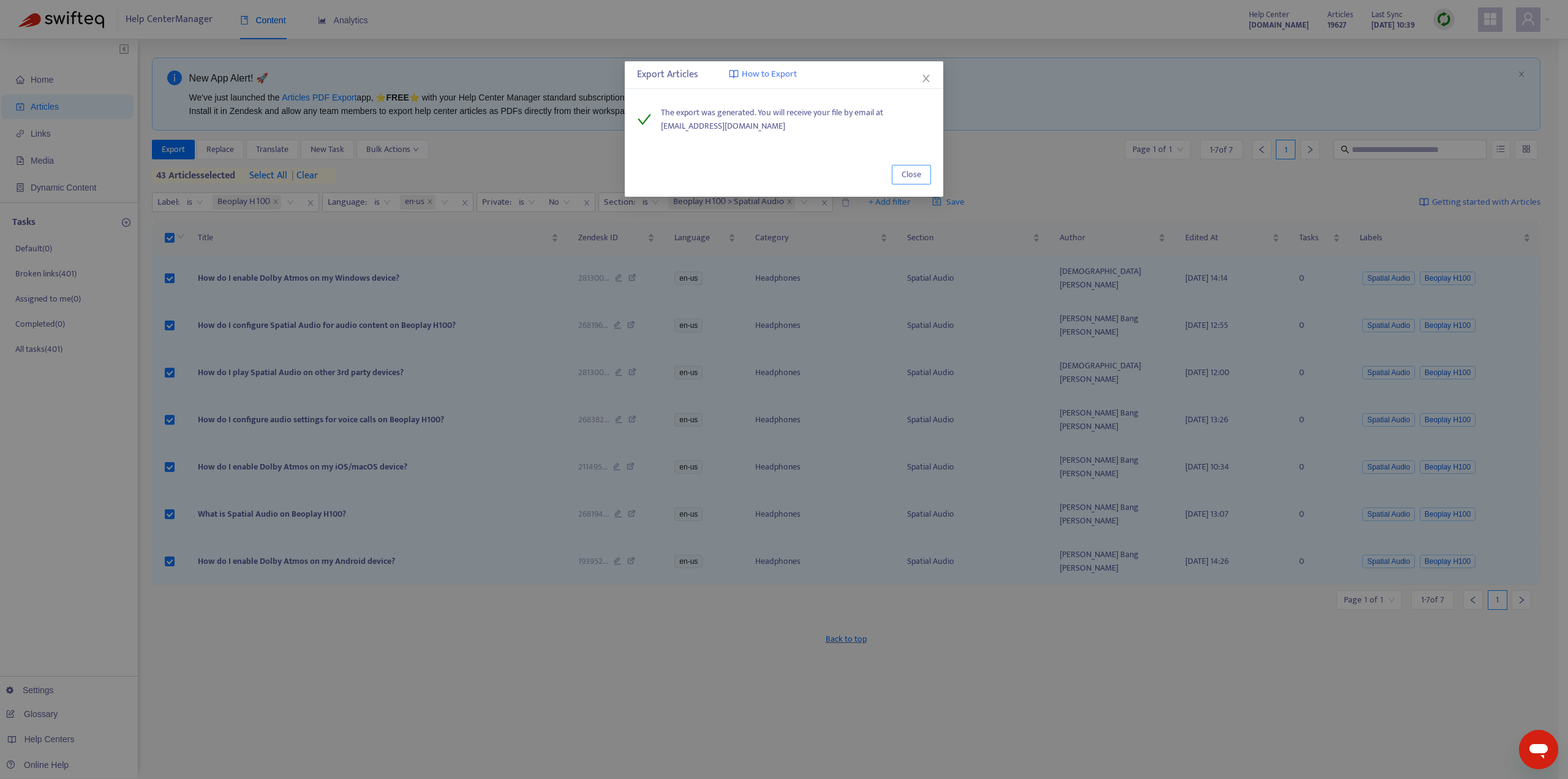
click at [910, 180] on span "Close" at bounding box center [911, 174] width 20 height 14
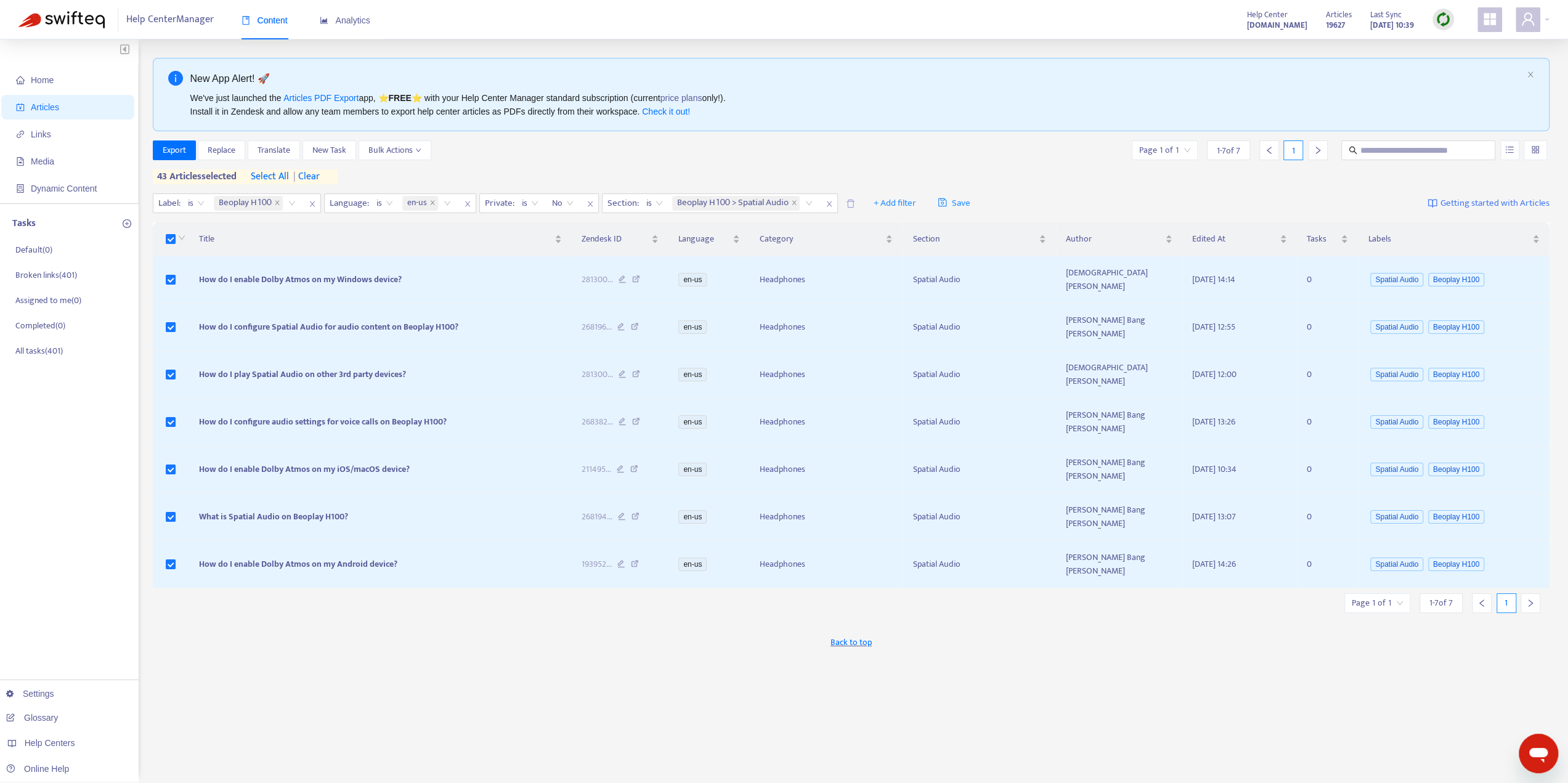
click at [318, 176] on span "| clear" at bounding box center [304, 177] width 31 height 15
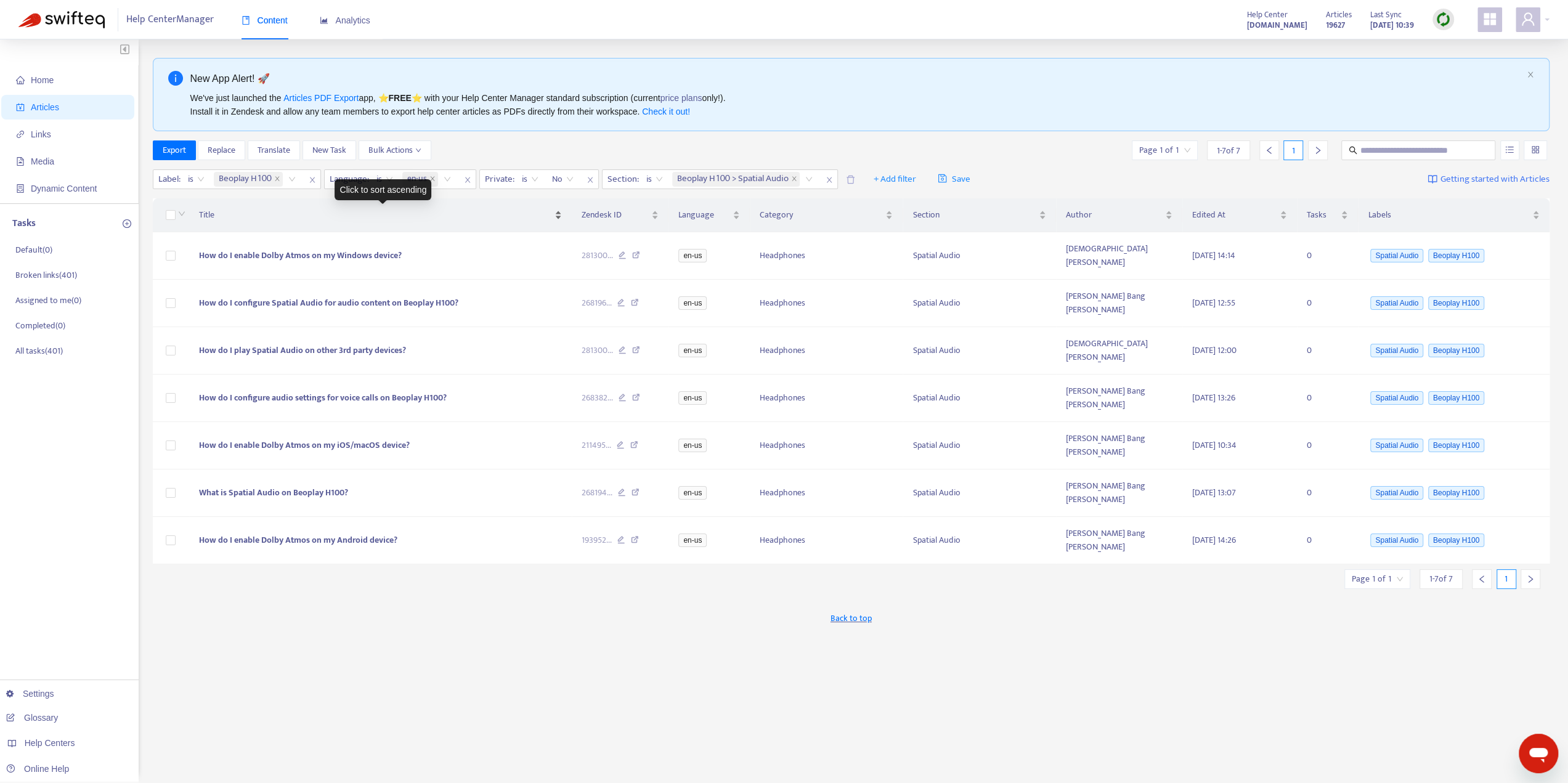
click at [209, 216] on span "Title" at bounding box center [375, 214] width 353 height 14
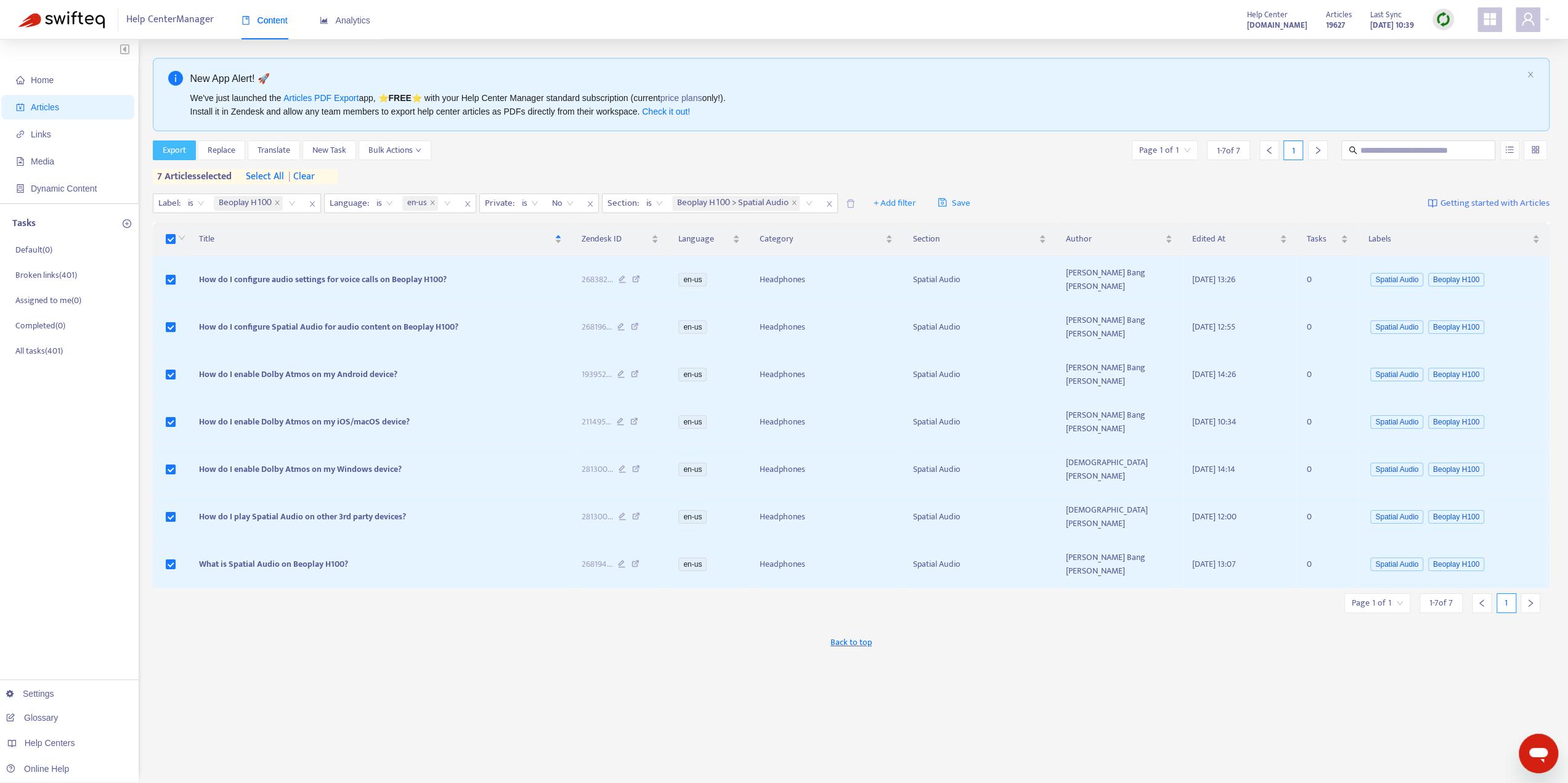
click at [173, 153] on span "Export" at bounding box center [174, 150] width 24 height 14
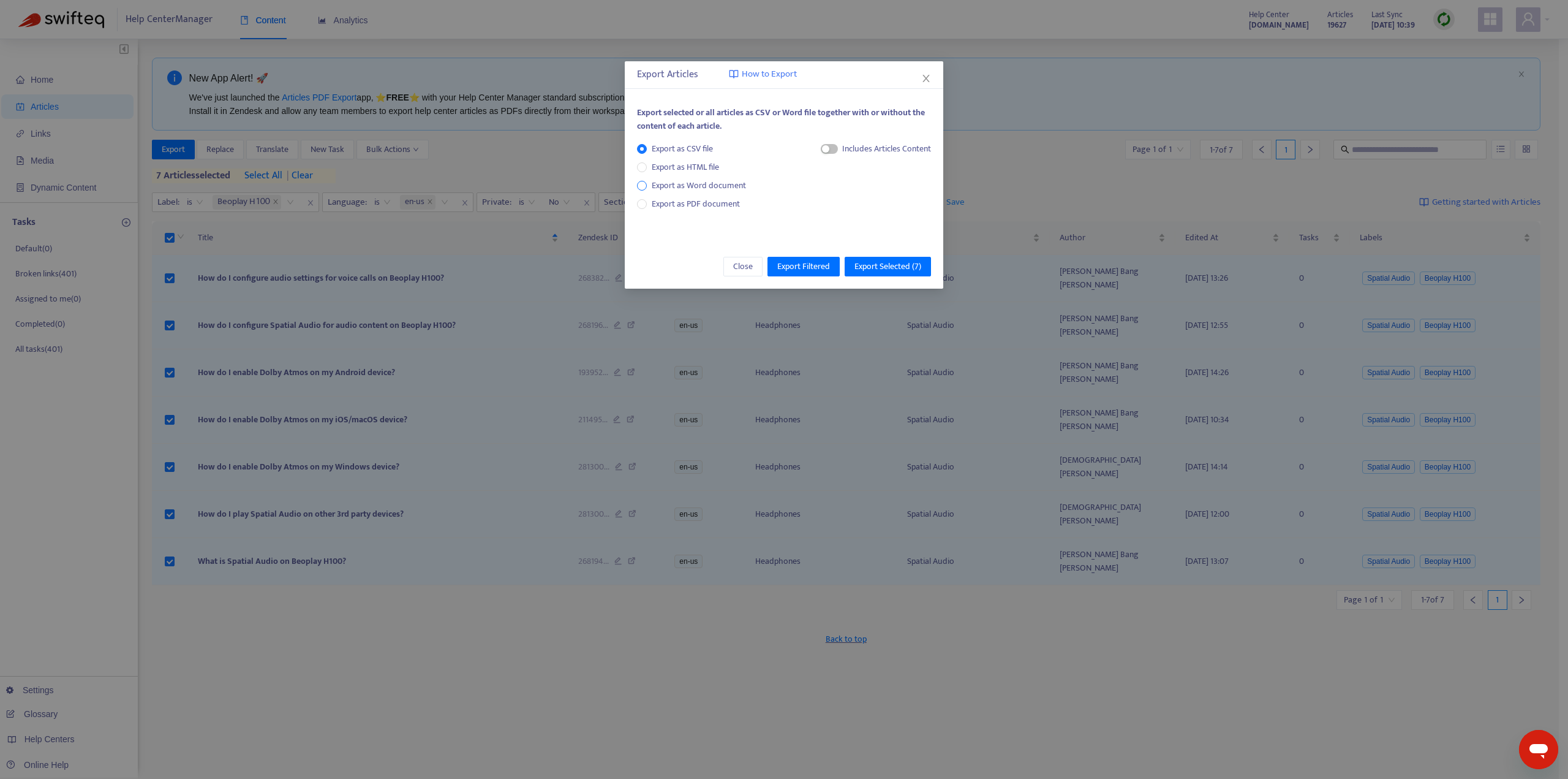
click at [675, 190] on span "Export as Word document" at bounding box center [699, 186] width 104 height 14
click at [880, 269] on span "Export Selected ( 7 )" at bounding box center [888, 266] width 67 height 14
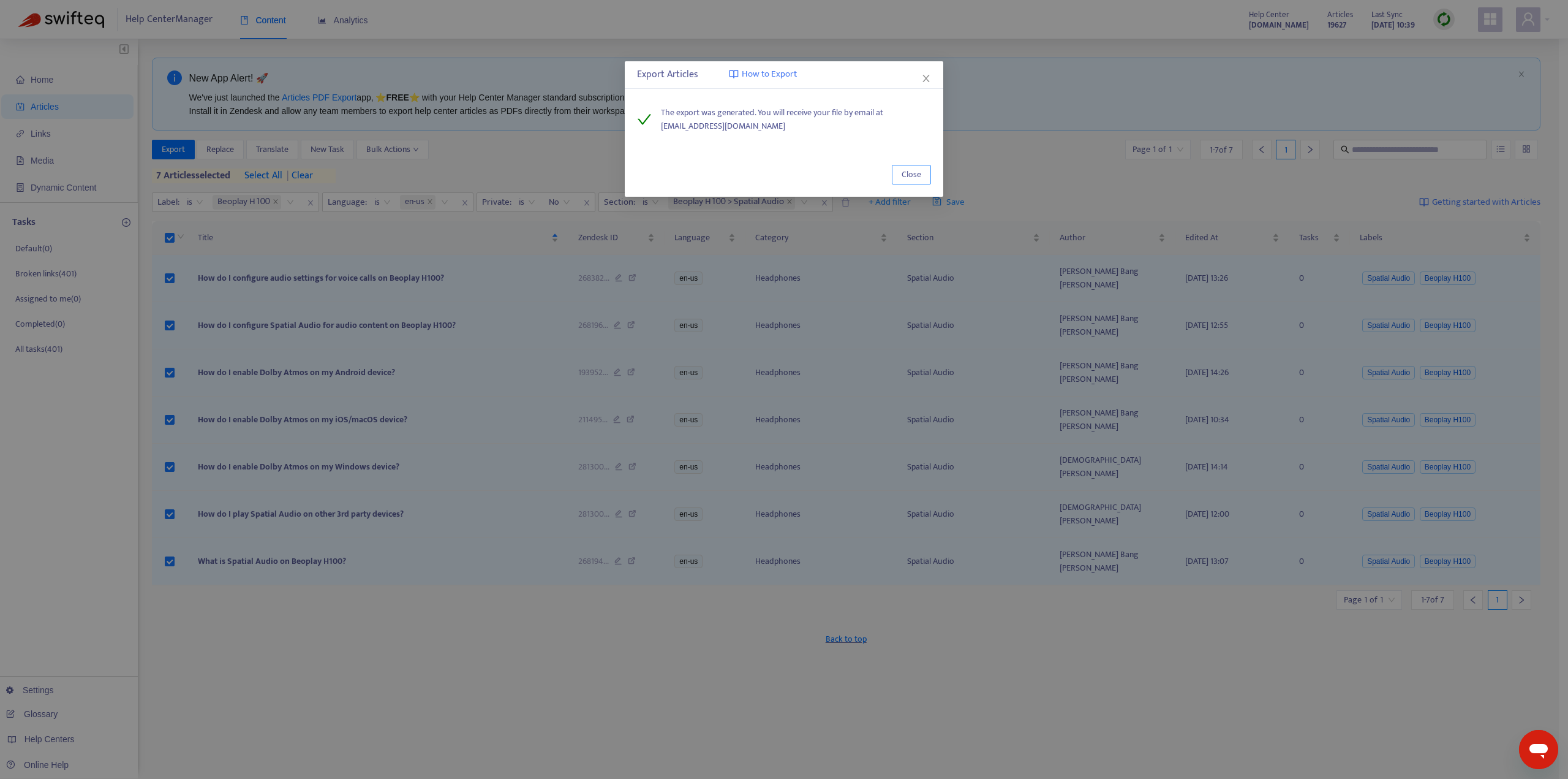
click at [912, 175] on span "Close" at bounding box center [911, 174] width 20 height 14
